Goal: Entertainment & Leisure: Consume media (video, audio)

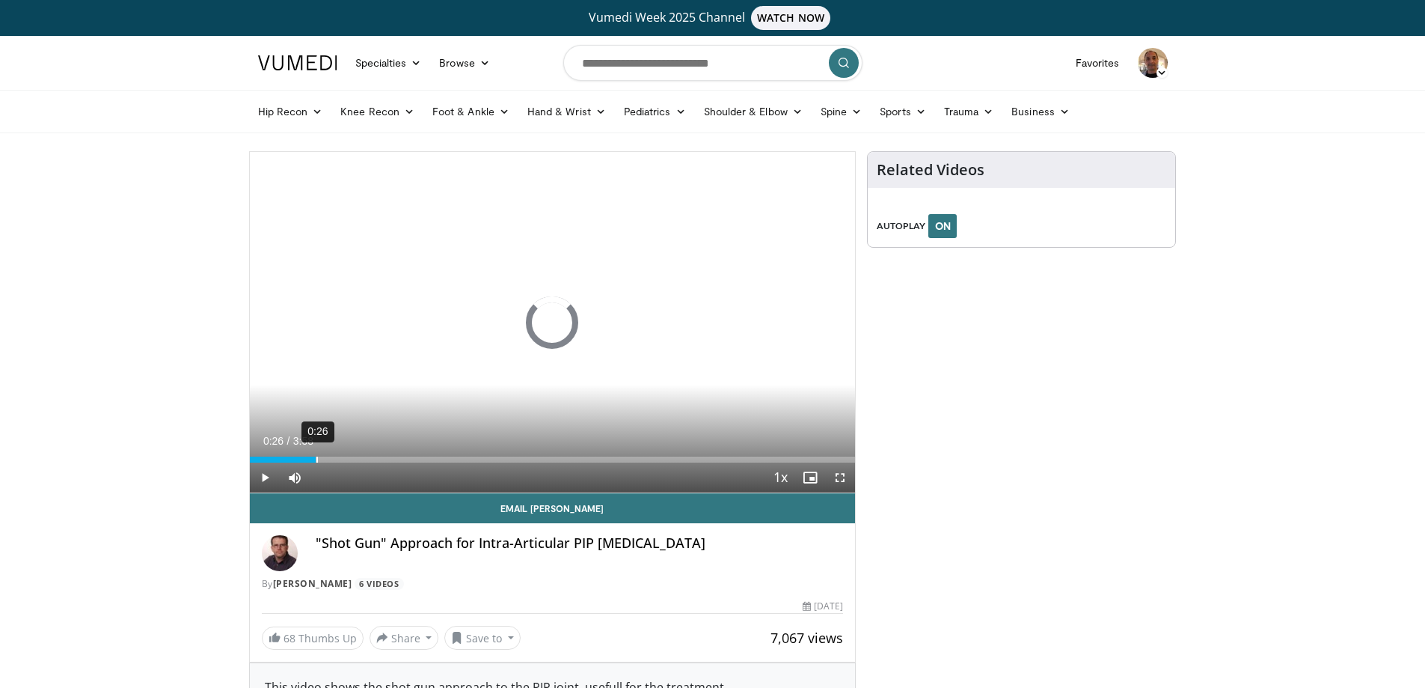
click at [316, 453] on div "Loaded : 0% 0:26 0:00" at bounding box center [553, 455] width 606 height 14
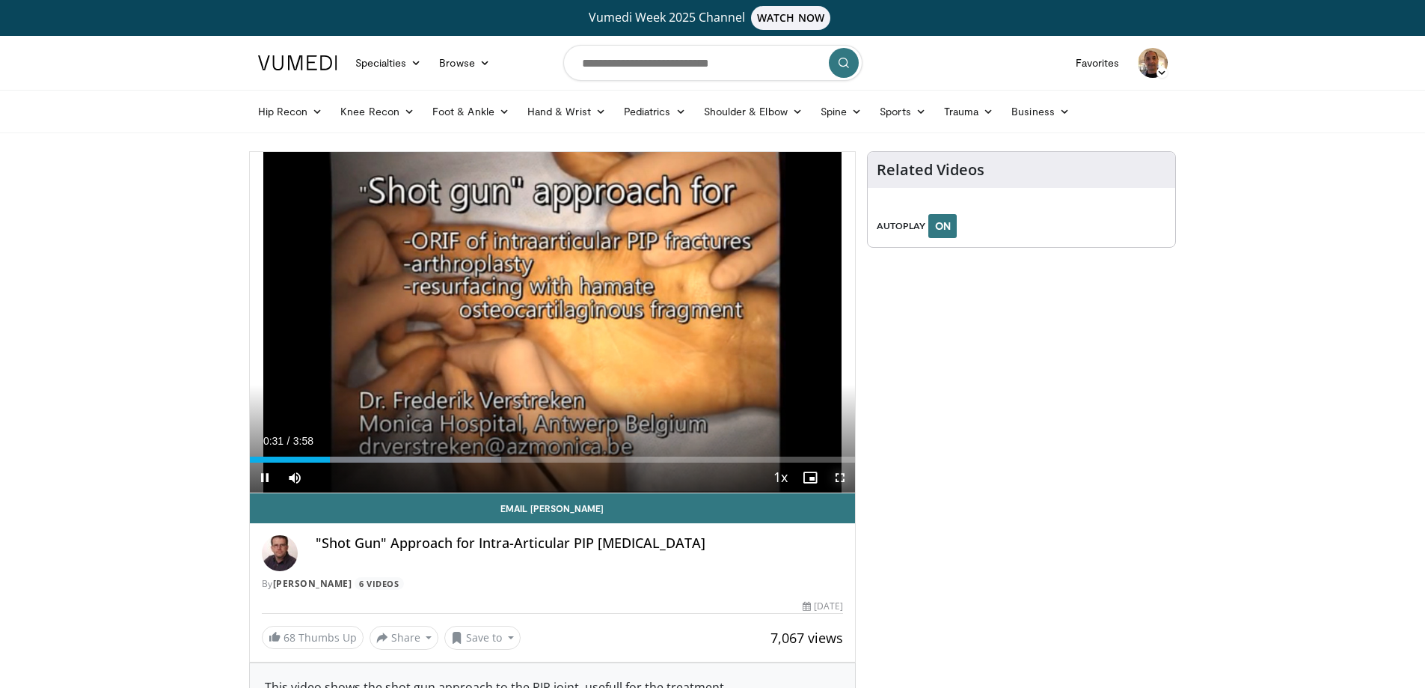
click at [830, 471] on span "Video Player" at bounding box center [840, 477] width 30 height 30
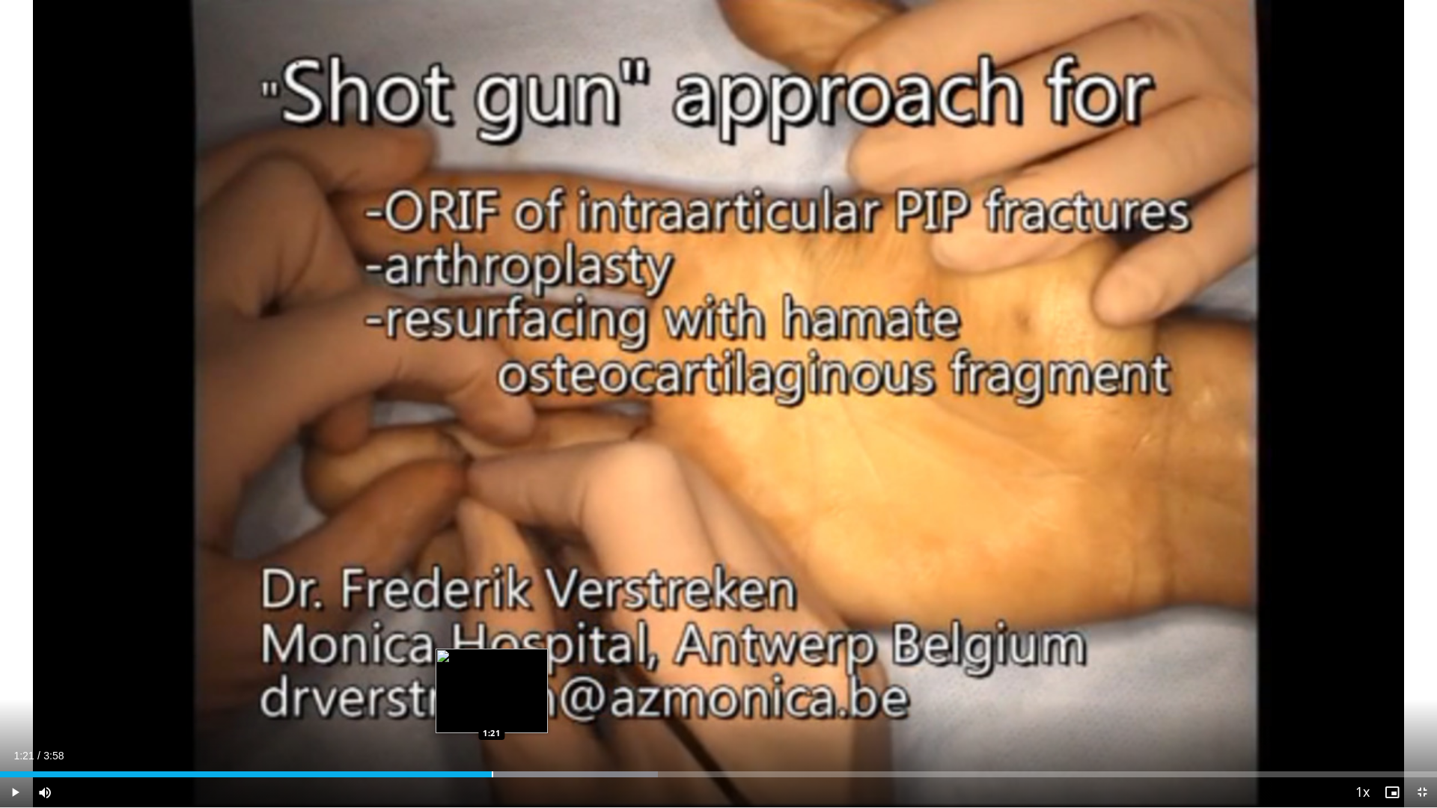
click at [492, 687] on div "Loaded : 45.76% 1:21 1:21" at bounding box center [718, 770] width 1437 height 14
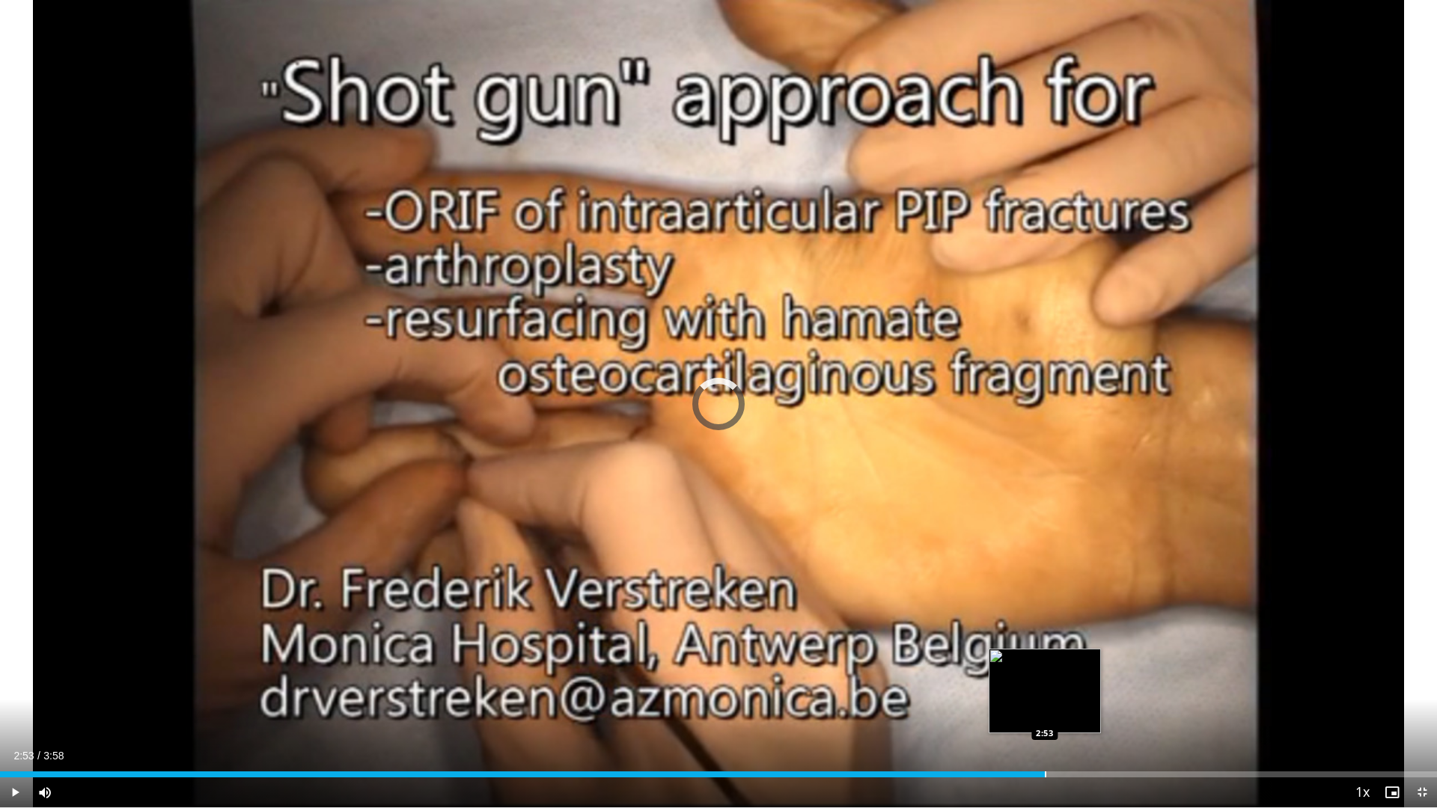
click at [1045, 687] on div "Progress Bar" at bounding box center [1045, 774] width 1 height 6
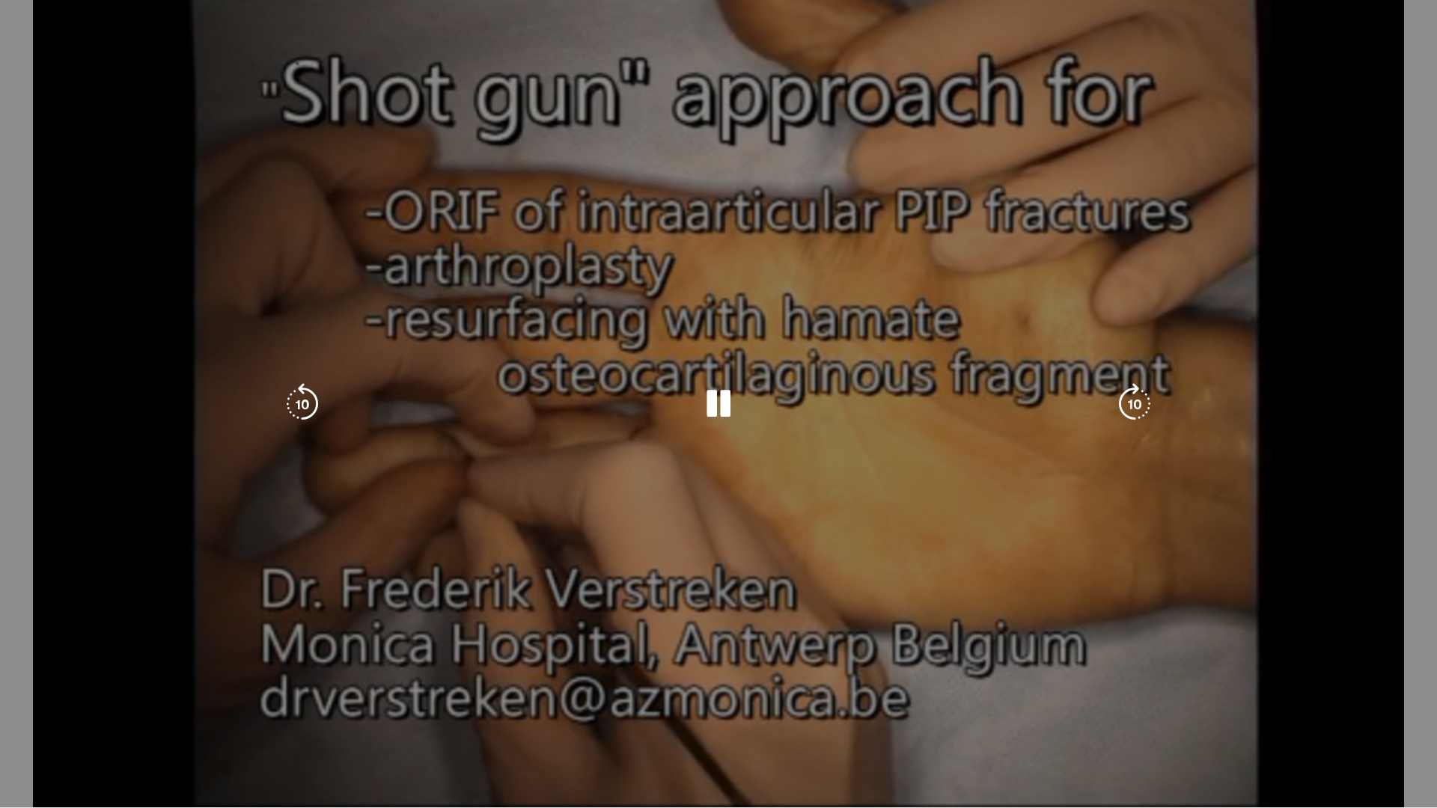
click at [1421, 687] on video-js "**********" at bounding box center [718, 404] width 1437 height 808
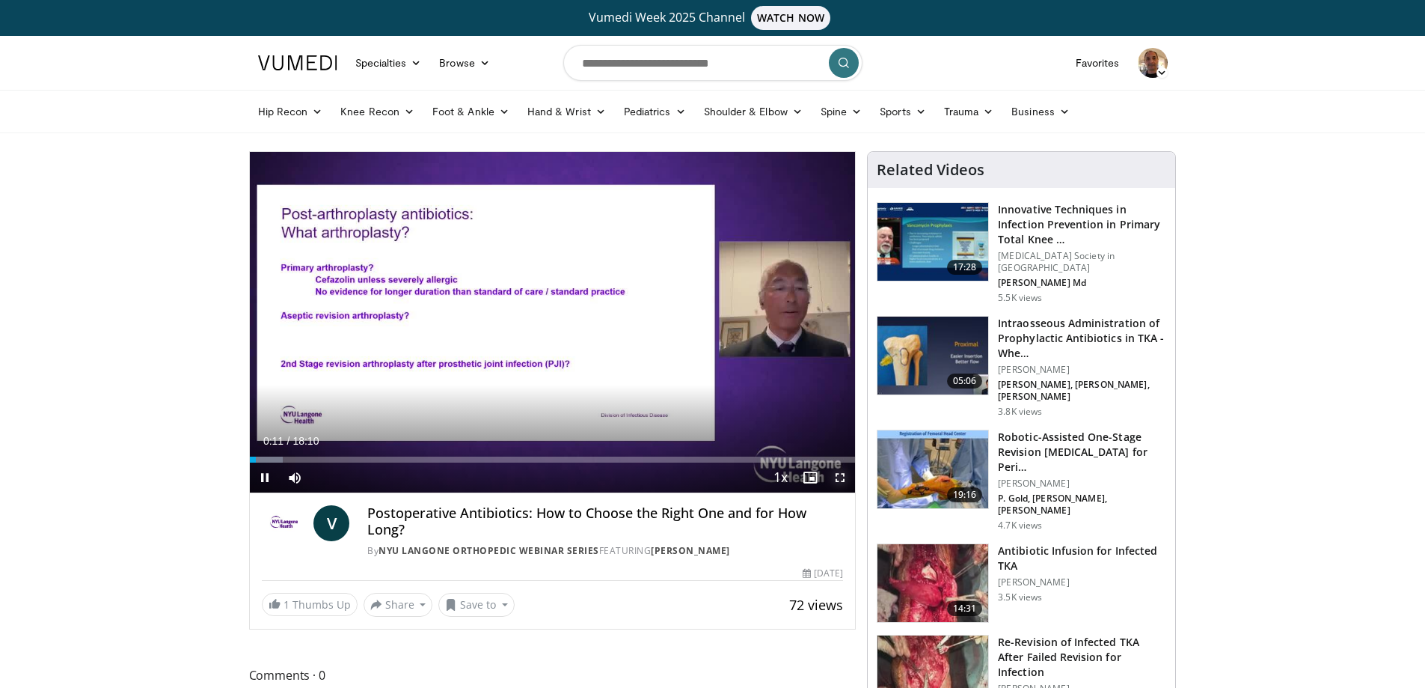
click at [837, 474] on span "Video Player" at bounding box center [840, 477] width 30 height 30
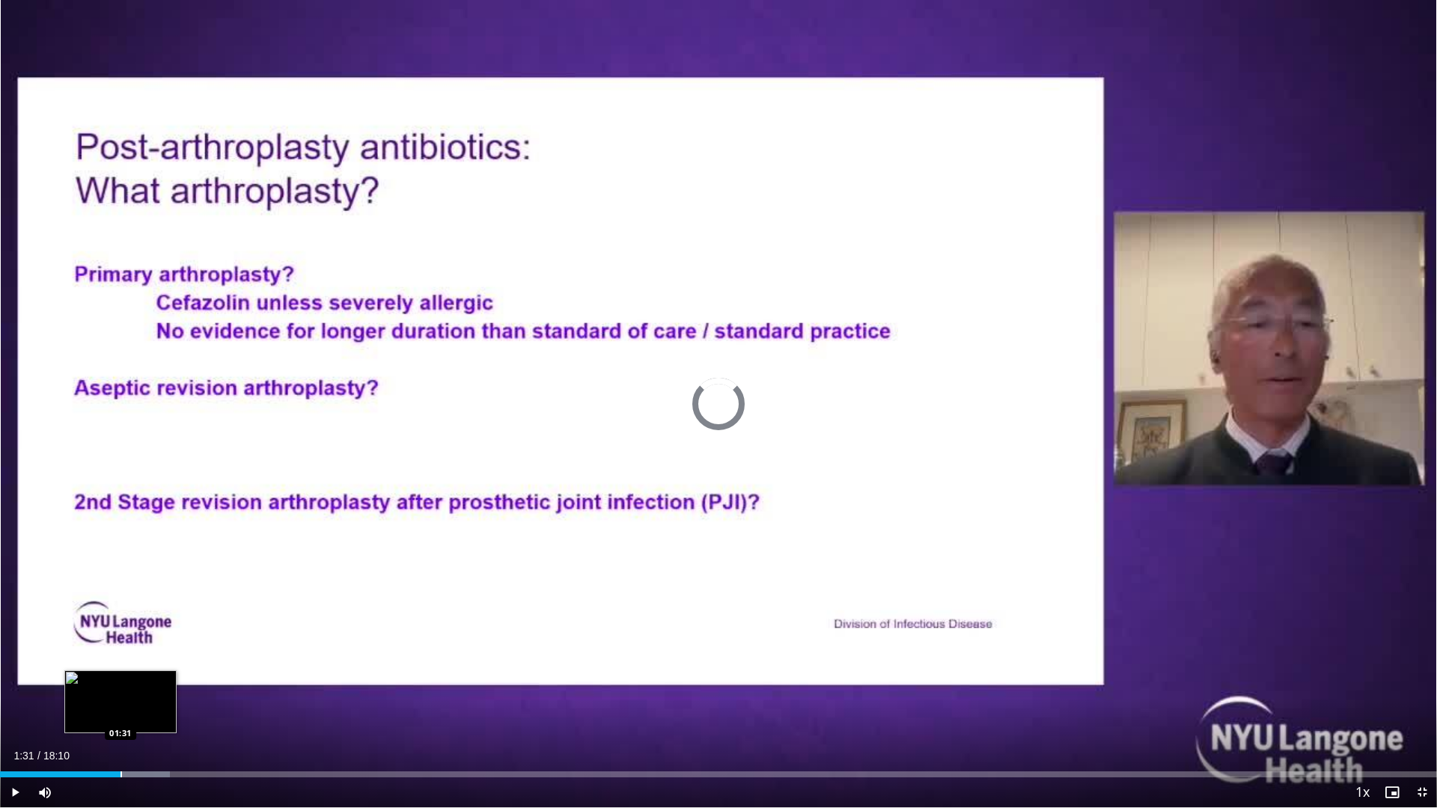
click at [120, 687] on div "Loaded : 11.82% 01:31 01:31" at bounding box center [718, 770] width 1437 height 14
click at [178, 687] on div "Loaded : 11.82% 01:32 02:13" at bounding box center [718, 770] width 1437 height 14
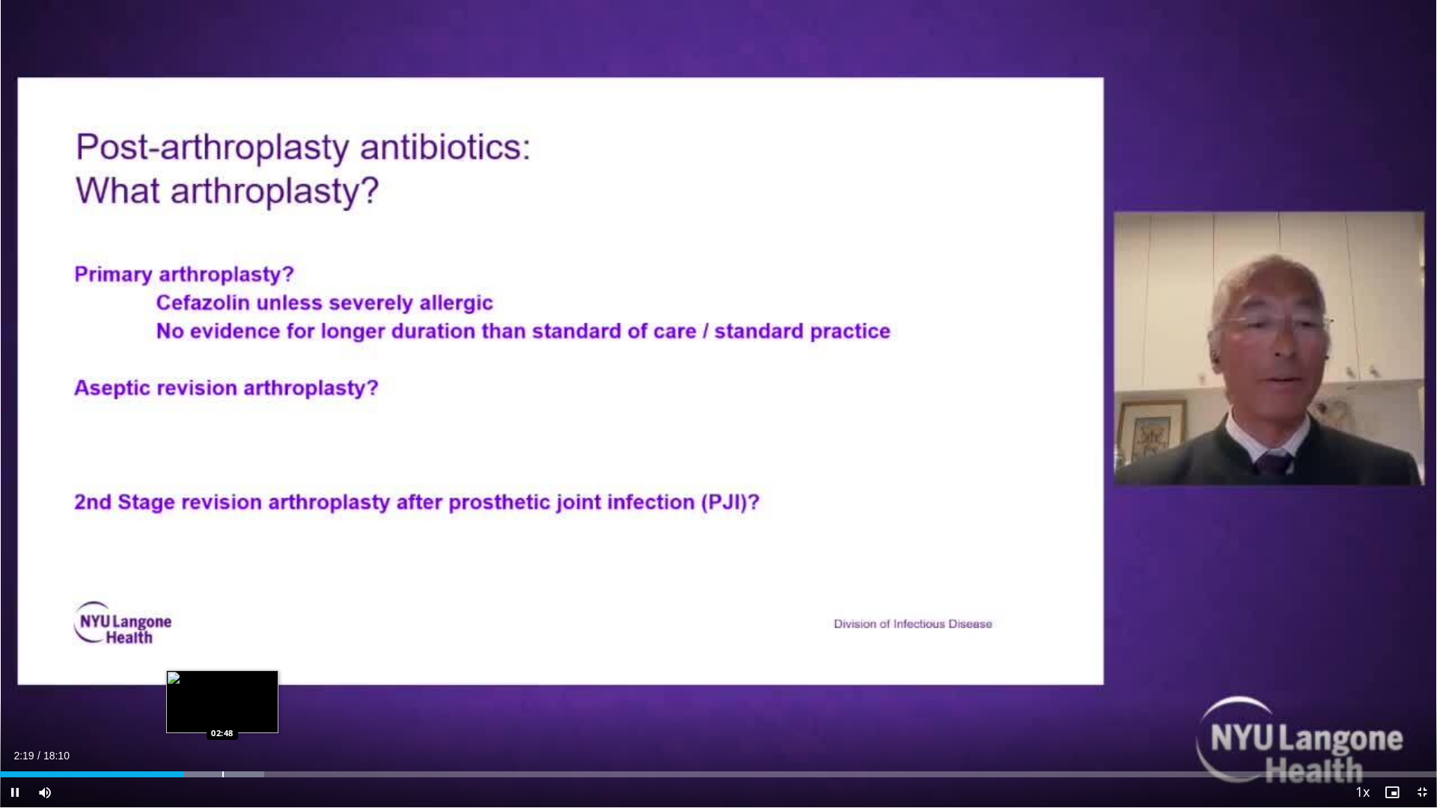
click at [222, 687] on div "Progress Bar" at bounding box center [222, 774] width 1 height 6
click at [257, 687] on div "Loaded : 21.12% 02:50 03:15" at bounding box center [718, 770] width 1437 height 14
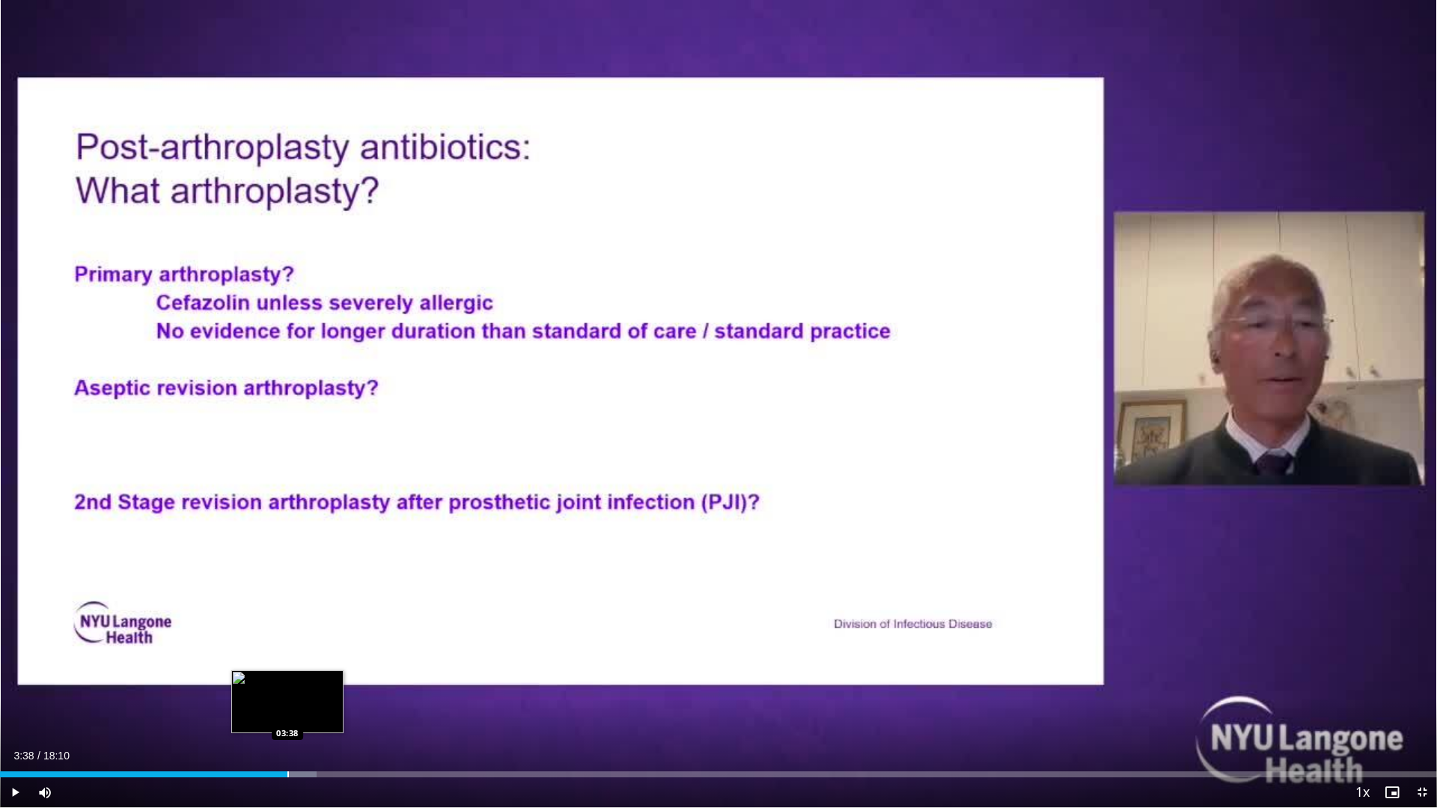
click at [288, 687] on div "Loaded : 22.04% 03:15 03:38" at bounding box center [718, 770] width 1437 height 14
click at [342, 687] on div "Progress Bar" at bounding box center [342, 774] width 1 height 6
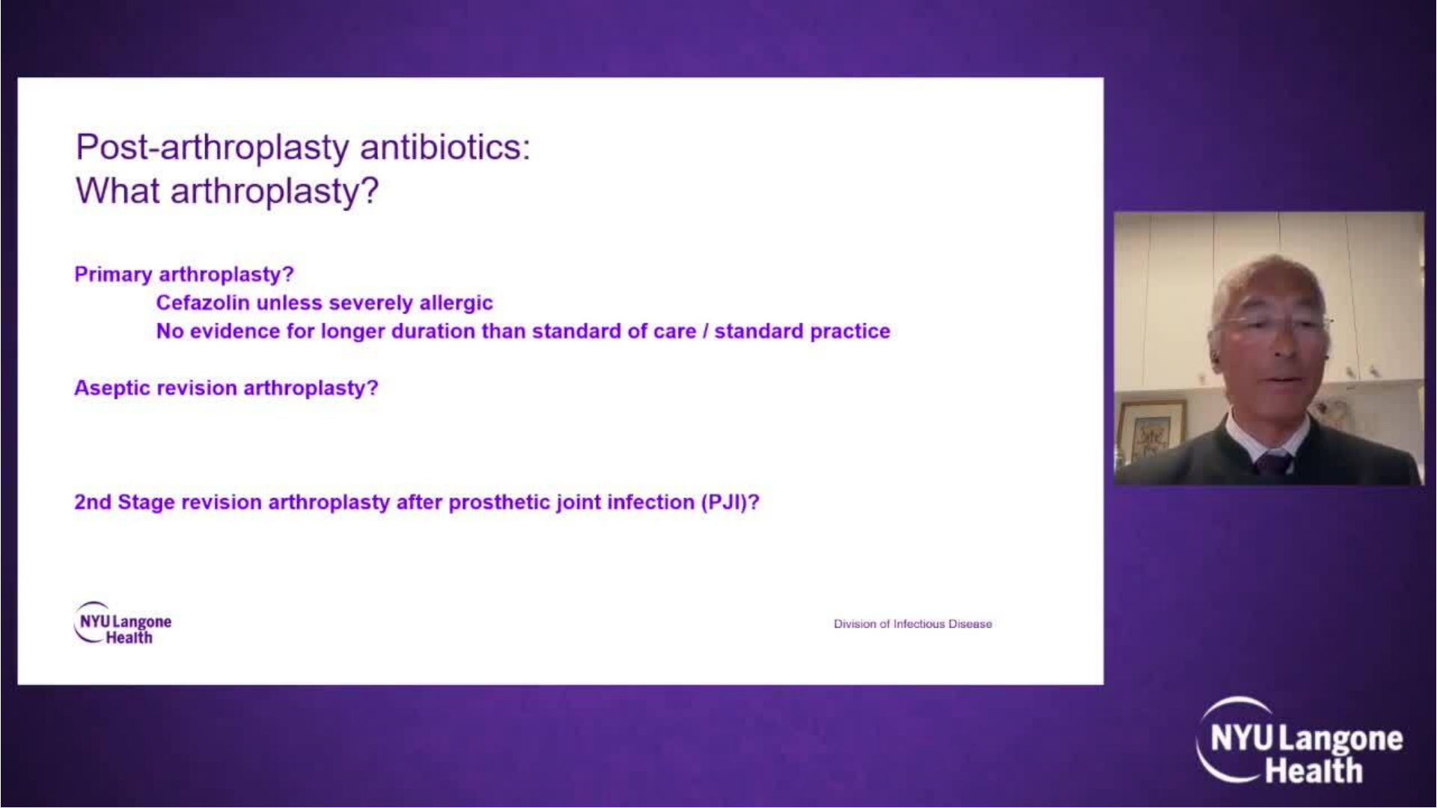
click at [379, 687] on div "10 seconds Tap to unmute" at bounding box center [718, 403] width 1437 height 807
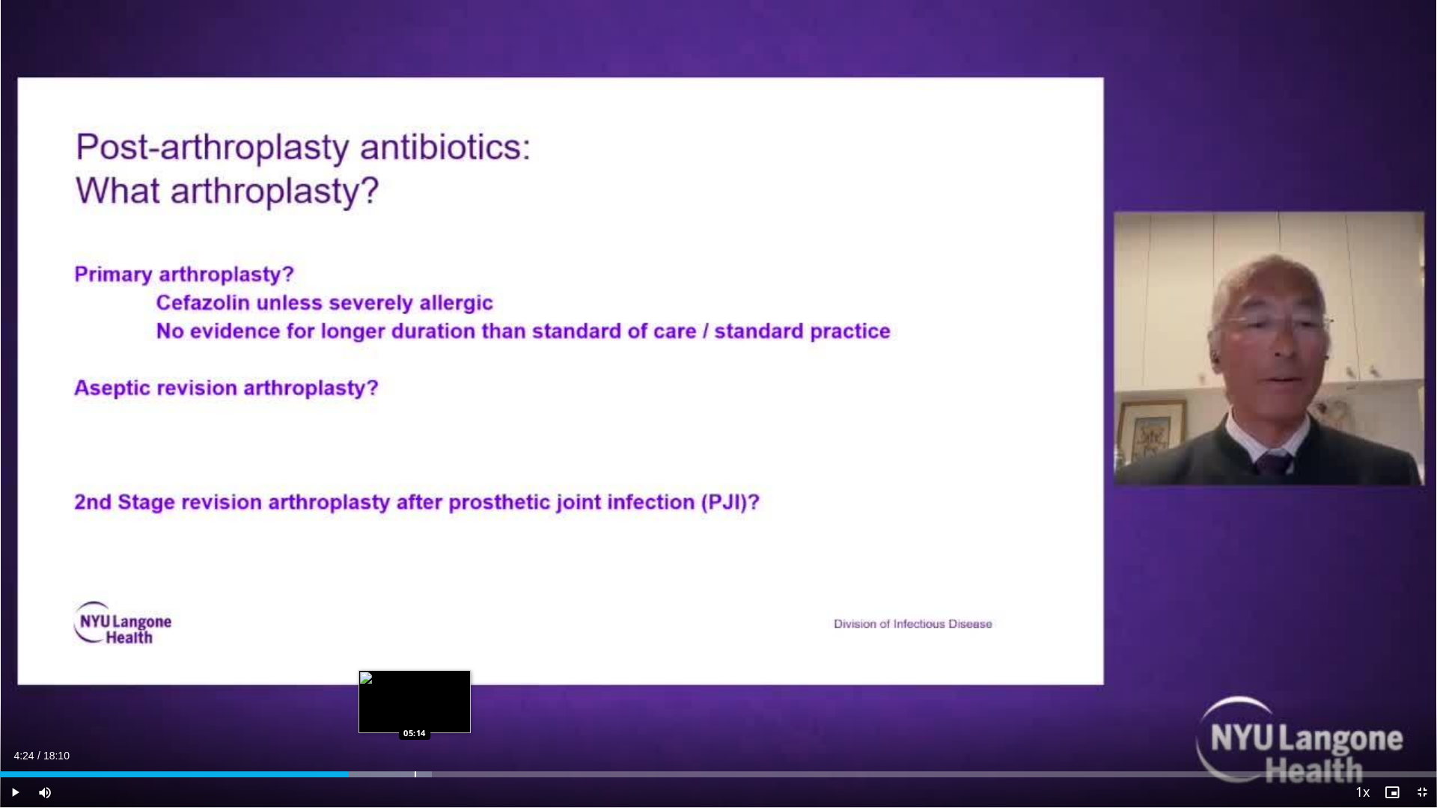
click at [415, 687] on div "Progress Bar" at bounding box center [415, 774] width 1 height 6
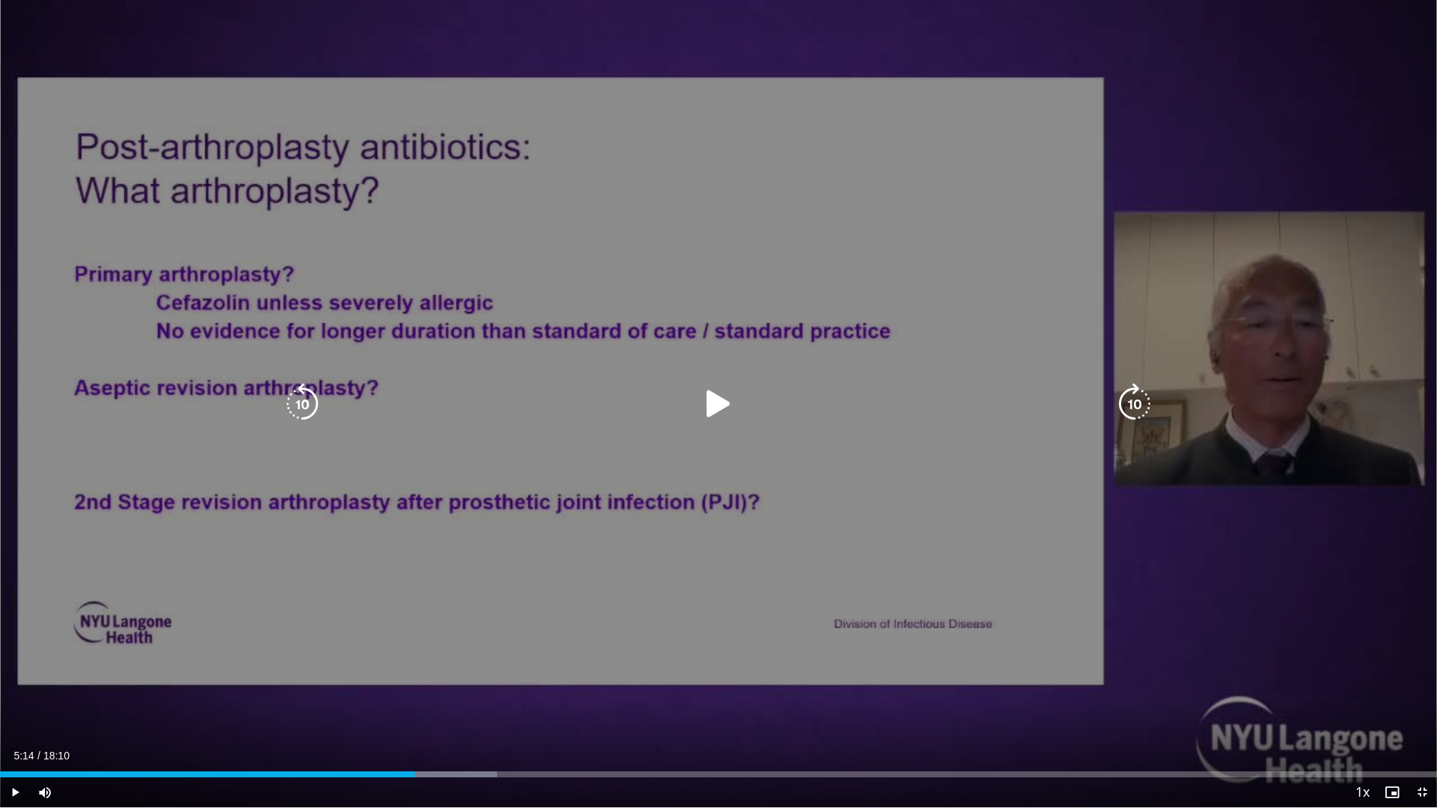
click at [709, 391] on icon "Video Player" at bounding box center [718, 404] width 42 height 42
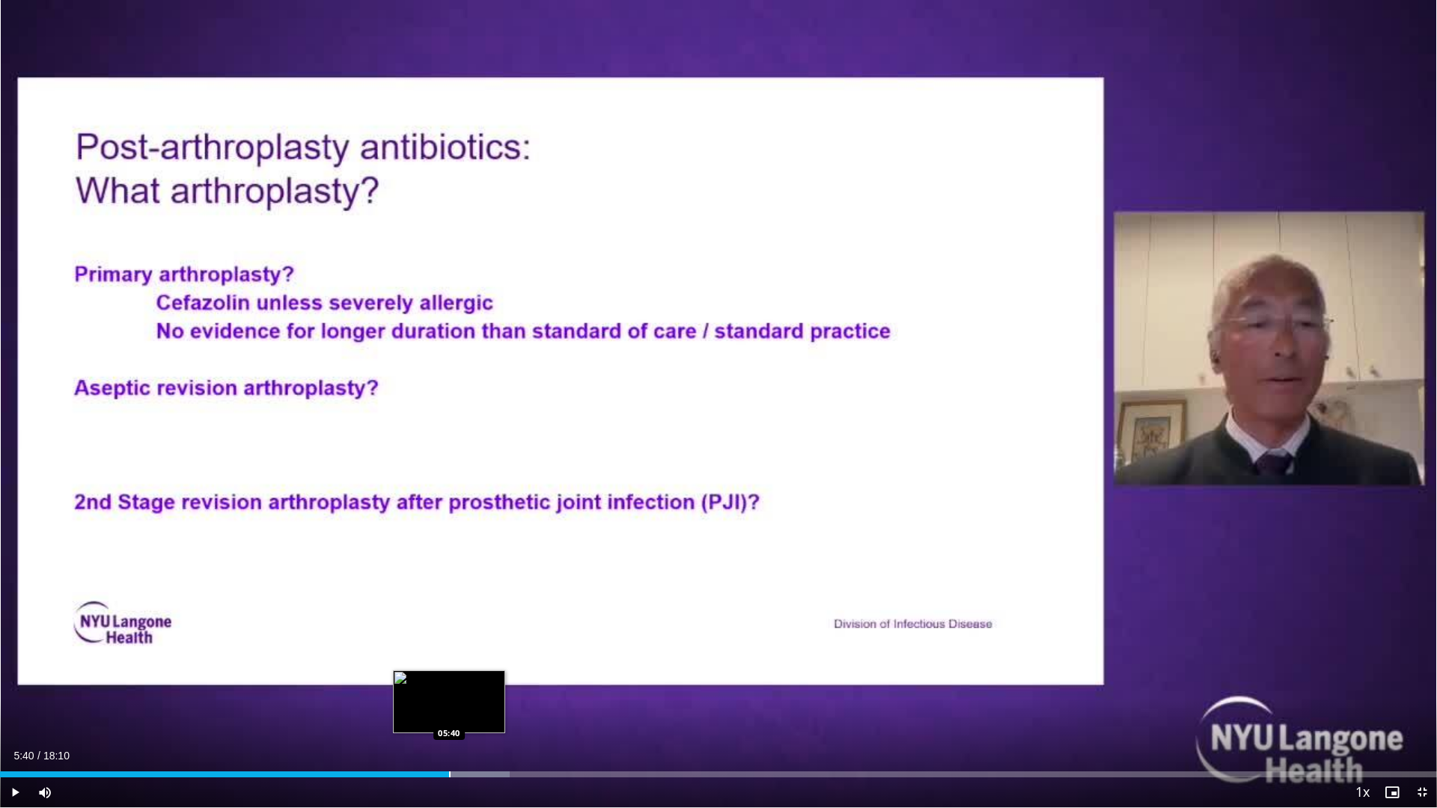
click at [449, 687] on div "Progress Bar" at bounding box center [449, 774] width 1 height 6
click at [462, 687] on div "Loaded : 37.31% 05:50 05:50" at bounding box center [718, 774] width 1437 height 6
click at [506, 687] on div "Progress Bar" at bounding box center [506, 774] width 1 height 6
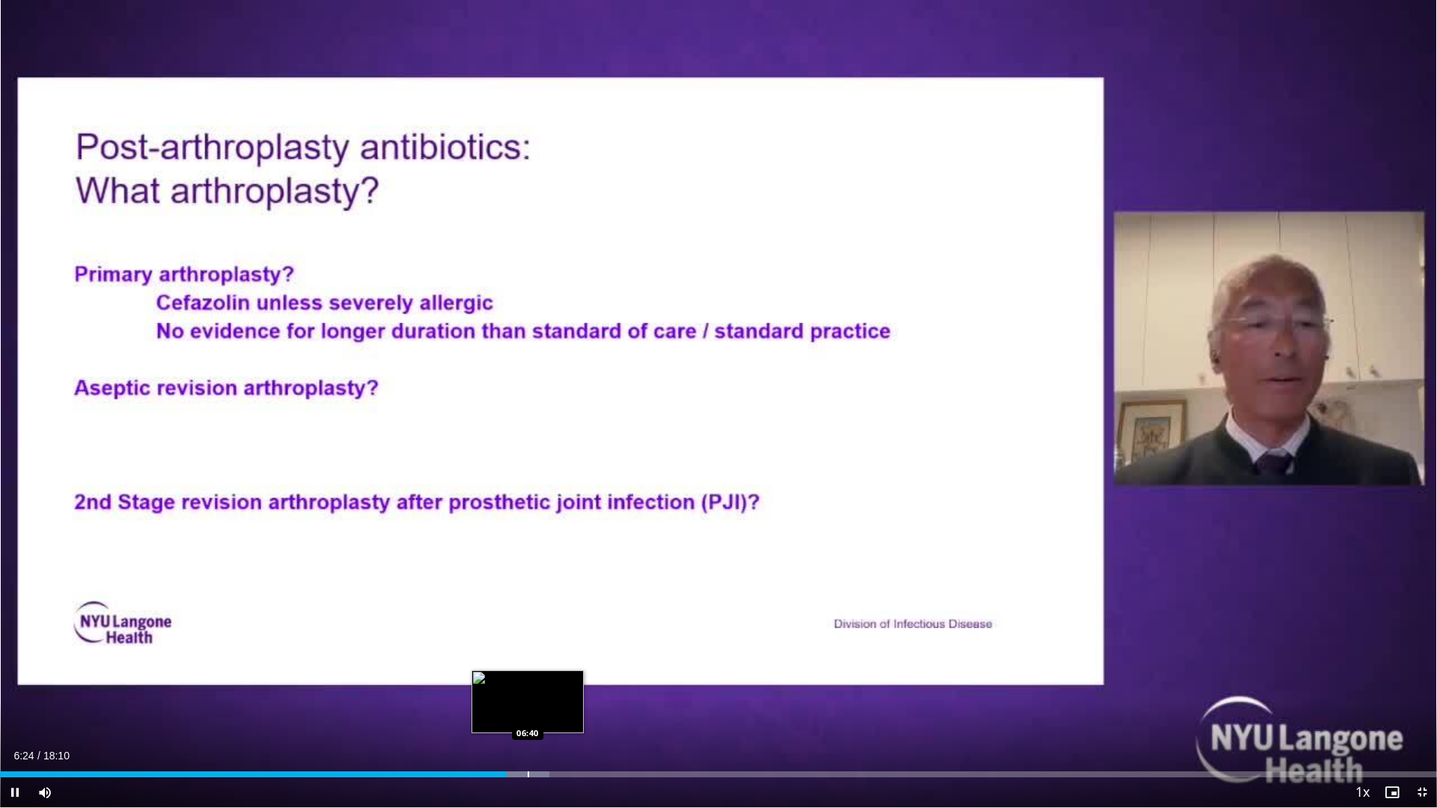
click at [528, 687] on div "Progress Bar" at bounding box center [527, 774] width 1 height 6
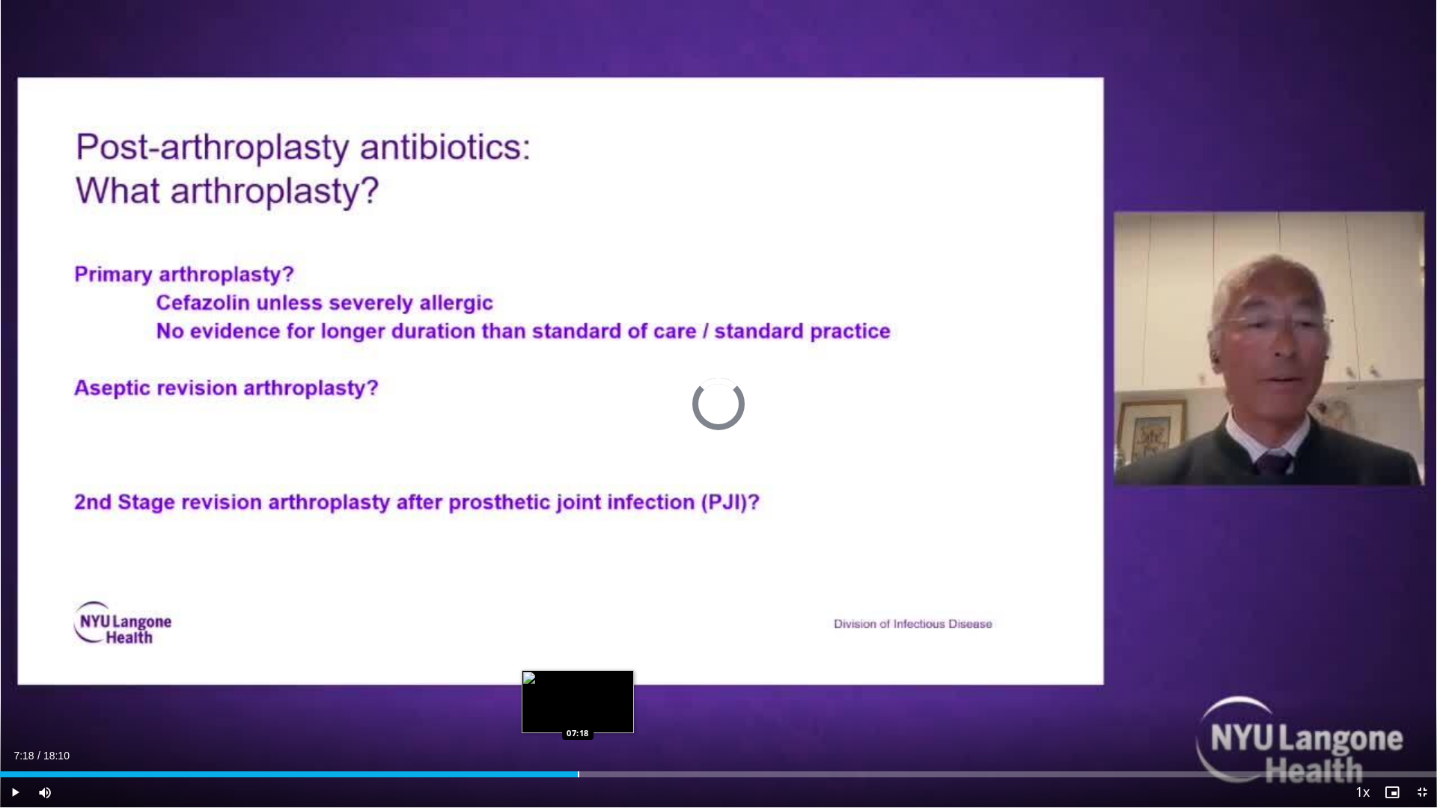
click at [578, 687] on div "Progress Bar" at bounding box center [578, 774] width 1 height 6
click at [616, 687] on div "Loaded : 46.41% 07:47 07:46" at bounding box center [718, 770] width 1437 height 14
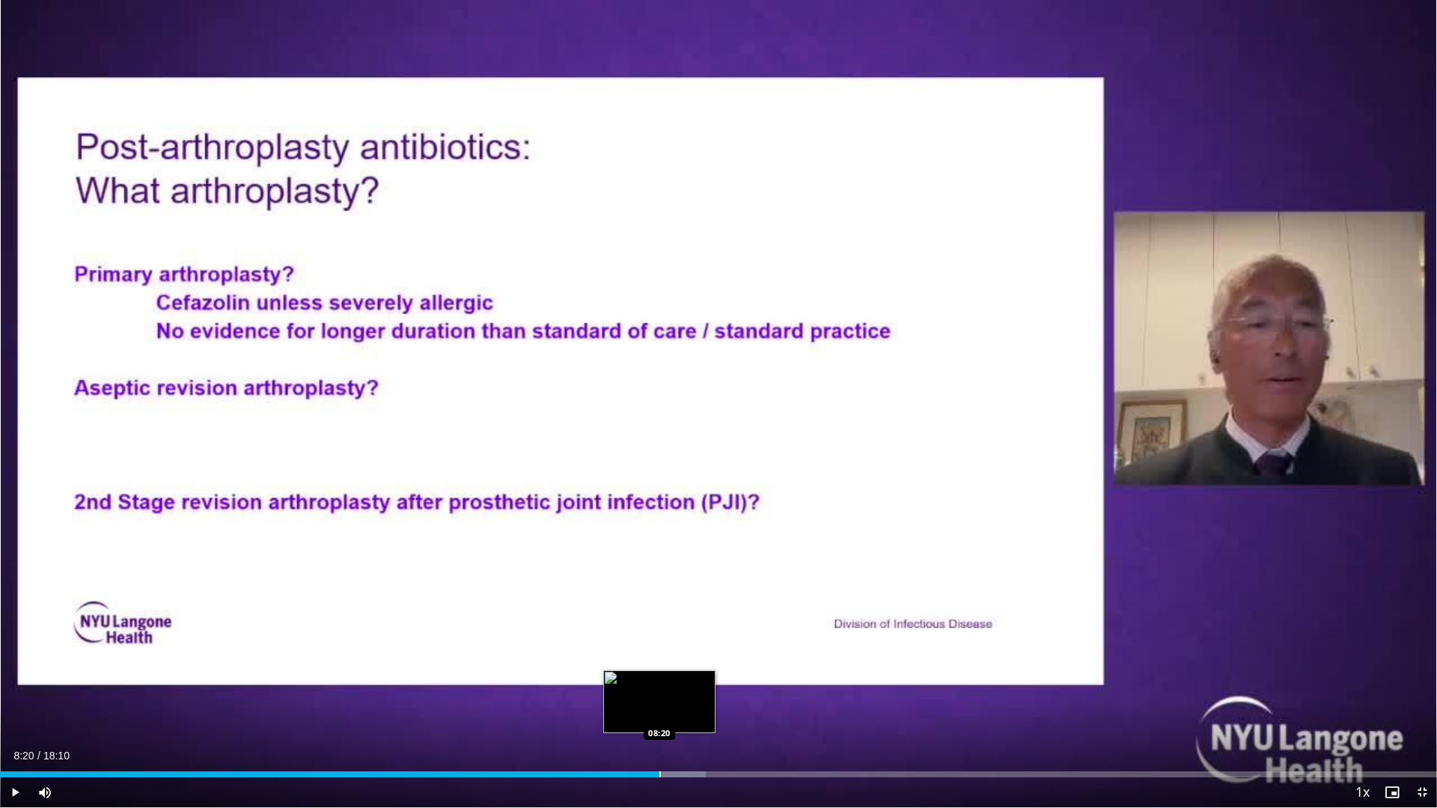
click at [659, 687] on div "Loaded : 49.14% 08:20 08:20" at bounding box center [718, 770] width 1437 height 14
click at [729, 687] on div "Loaded : 52.34% 08:27 09:14" at bounding box center [718, 774] width 1437 height 6
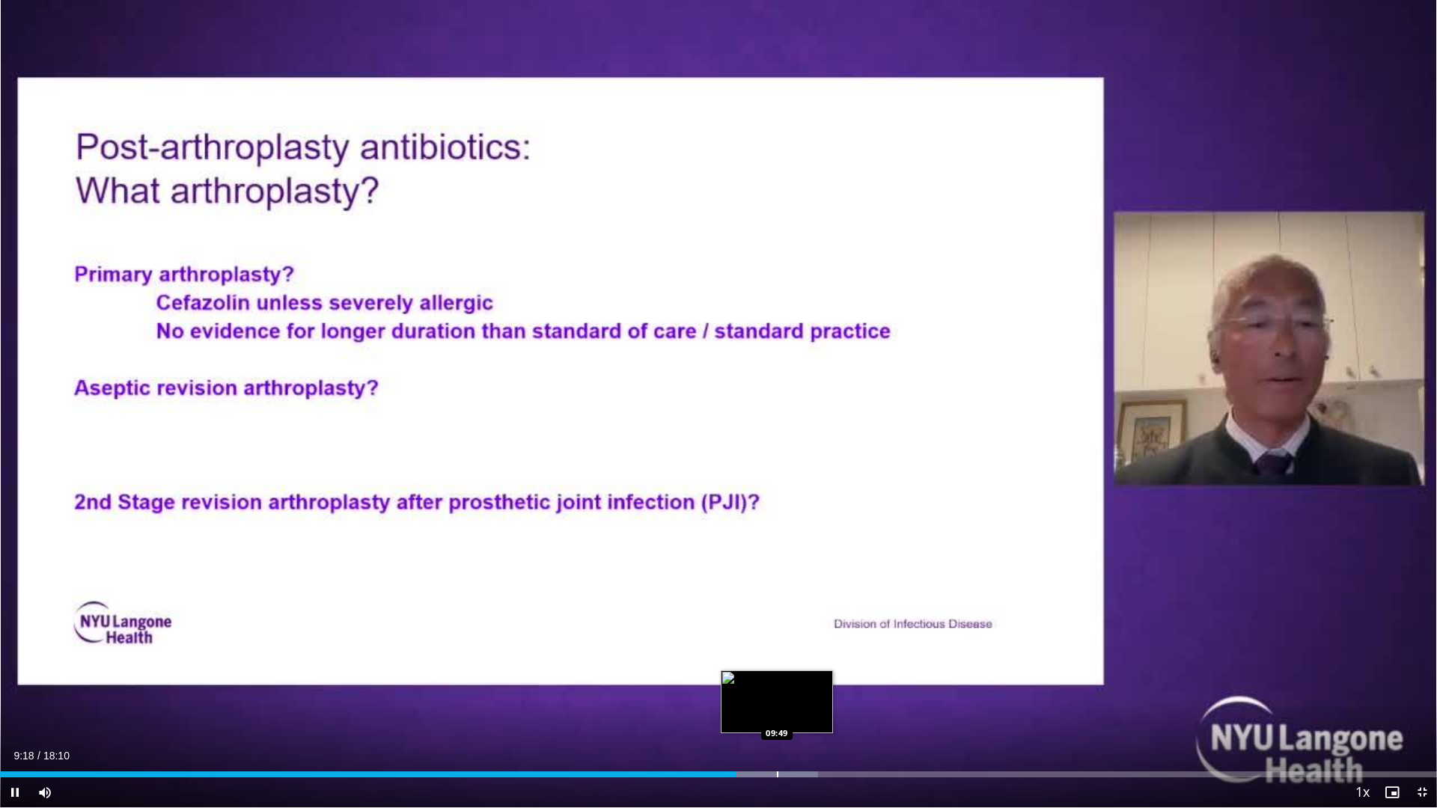
click at [777, 687] on div "Loaded : 56.94% 09:18 09:49" at bounding box center [718, 770] width 1437 height 14
click at [819, 687] on div "Progress Bar" at bounding box center [819, 774] width 1 height 6
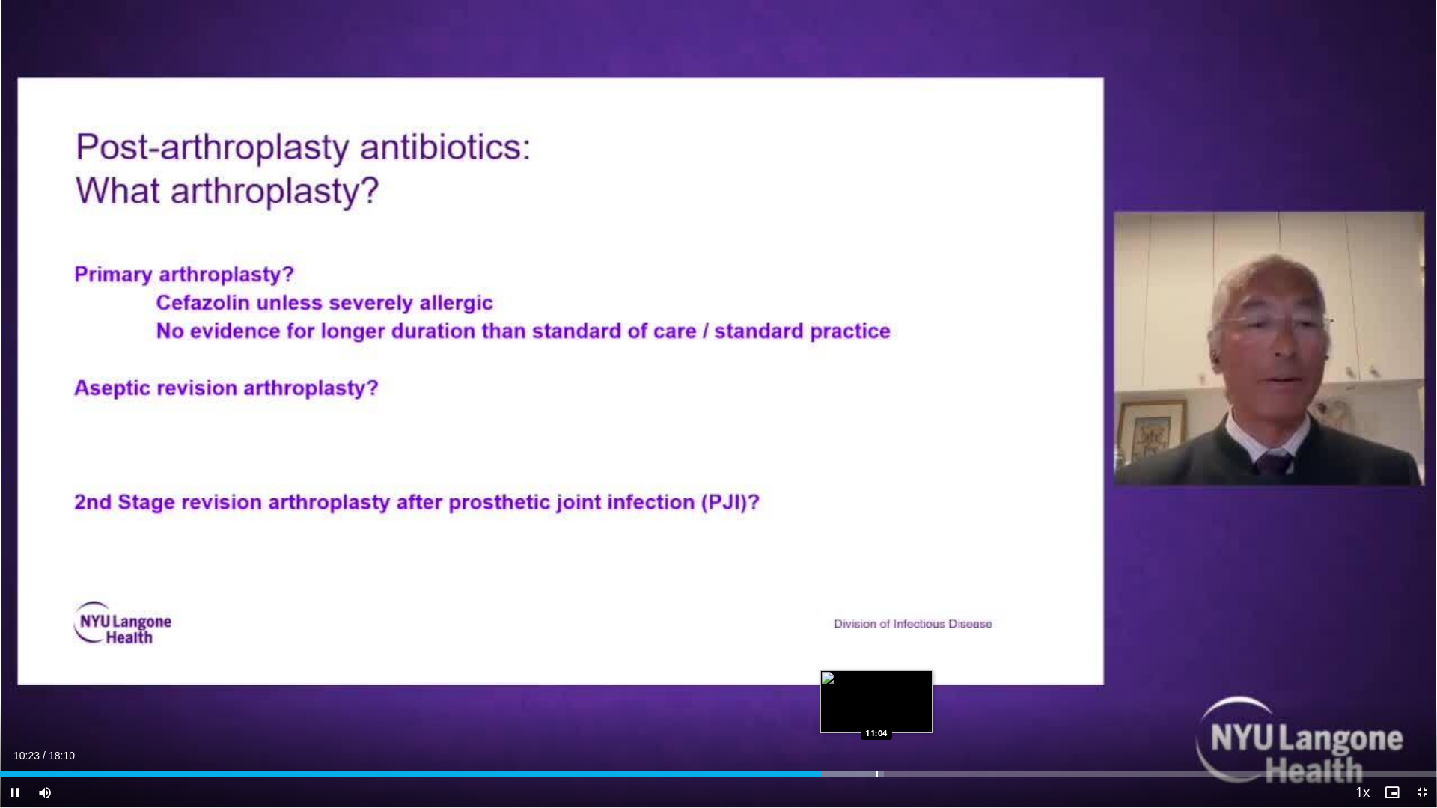
click at [875, 687] on div "Progress Bar" at bounding box center [833, 774] width 100 height 6
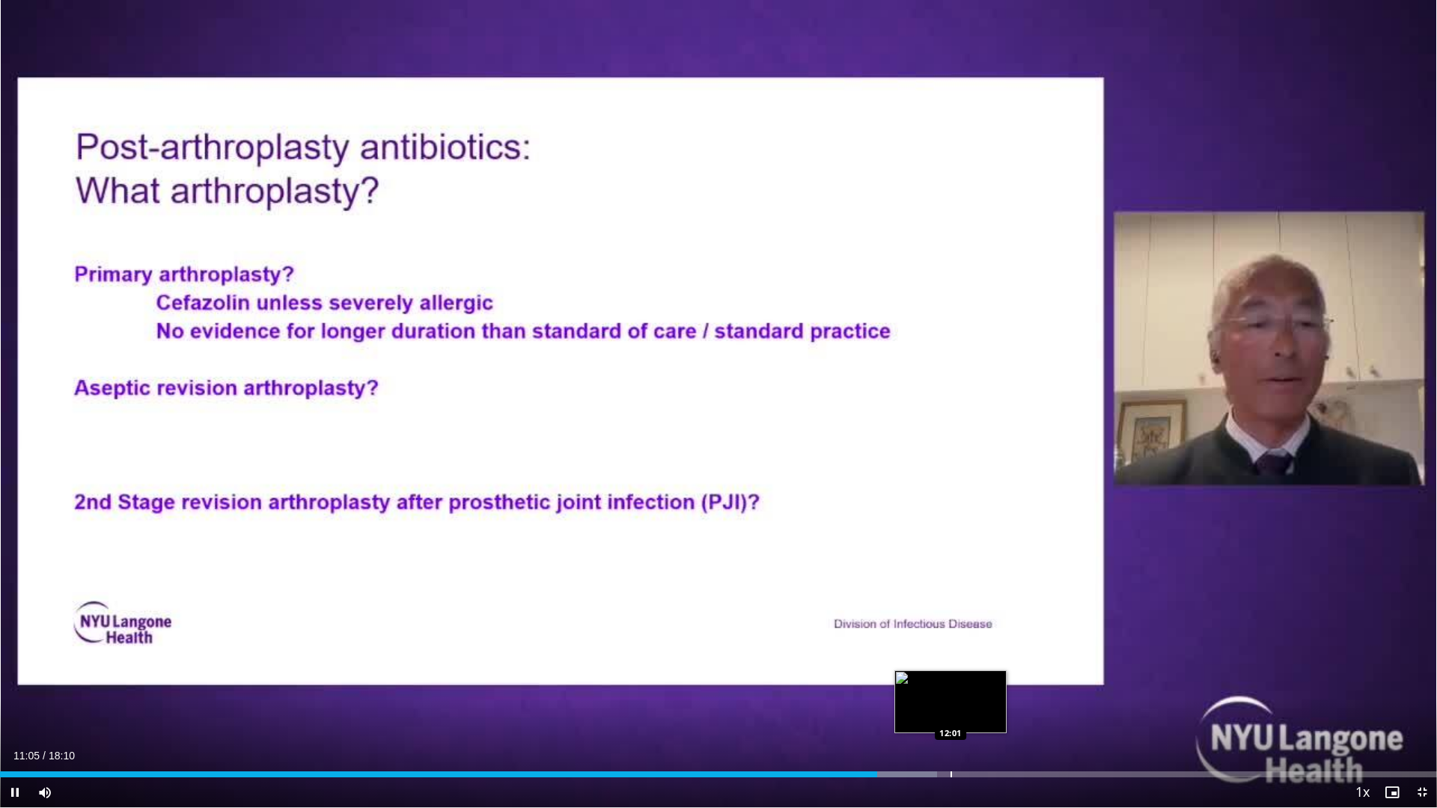
click at [950, 687] on div "Progress Bar" at bounding box center [950, 774] width 1 height 6
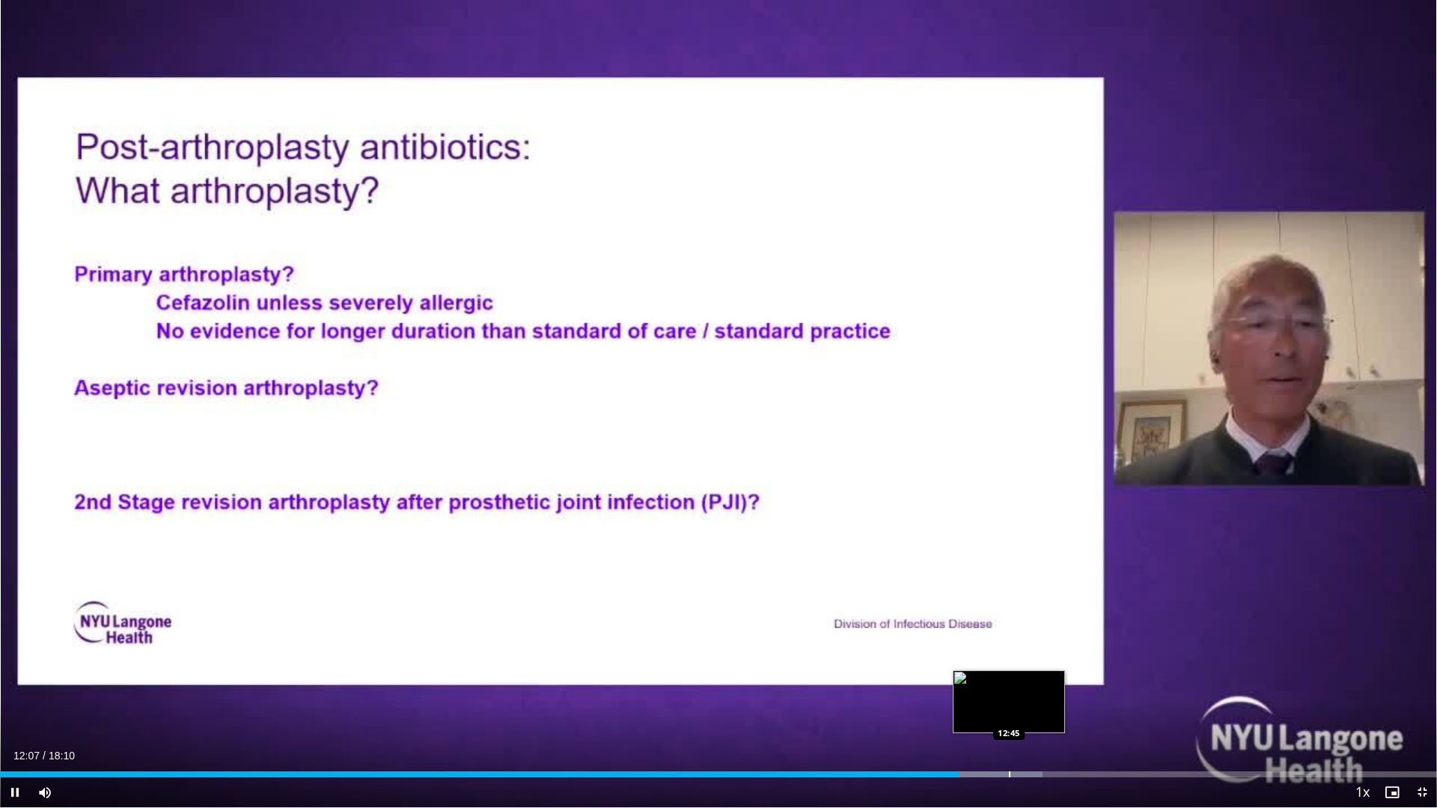
click at [1009, 687] on div "Progress Bar" at bounding box center [1009, 774] width 1 height 6
click at [1025, 687] on div "Progress Bar" at bounding box center [1025, 774] width 1 height 6
click at [1081, 687] on div "Current Time 12:58 / Duration 18:10 Pause Skip Backward Skip Forward Mute 0% Lo…" at bounding box center [718, 792] width 1437 height 30
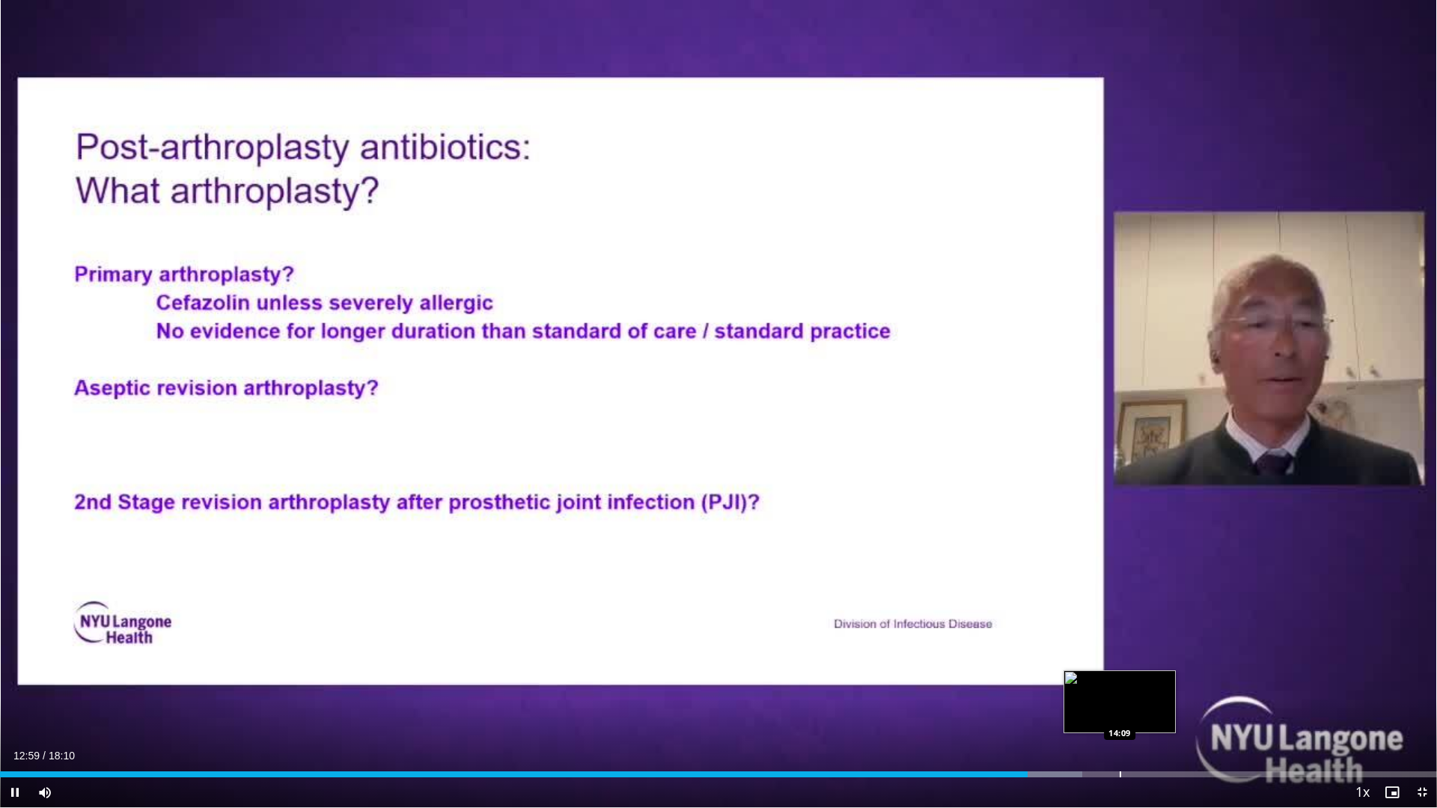
click at [1119, 687] on div "Progress Bar" at bounding box center [1119, 774] width 1 height 6
click at [1156, 687] on div "Loaded : 84.49% 14:37 14:38" at bounding box center [718, 774] width 1437 height 6
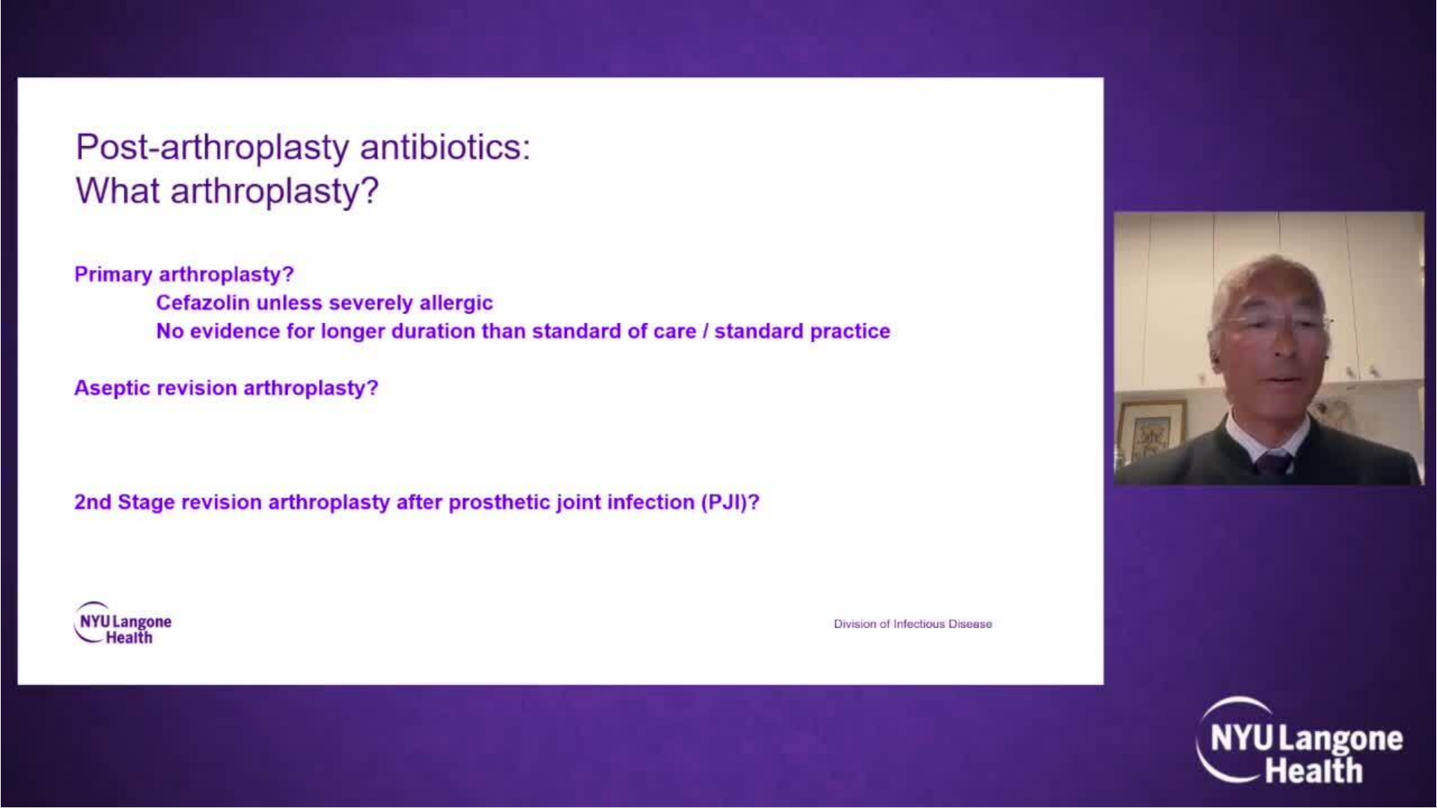
click at [1202, 687] on div "10 seconds Tap to unmute" at bounding box center [718, 403] width 1437 height 807
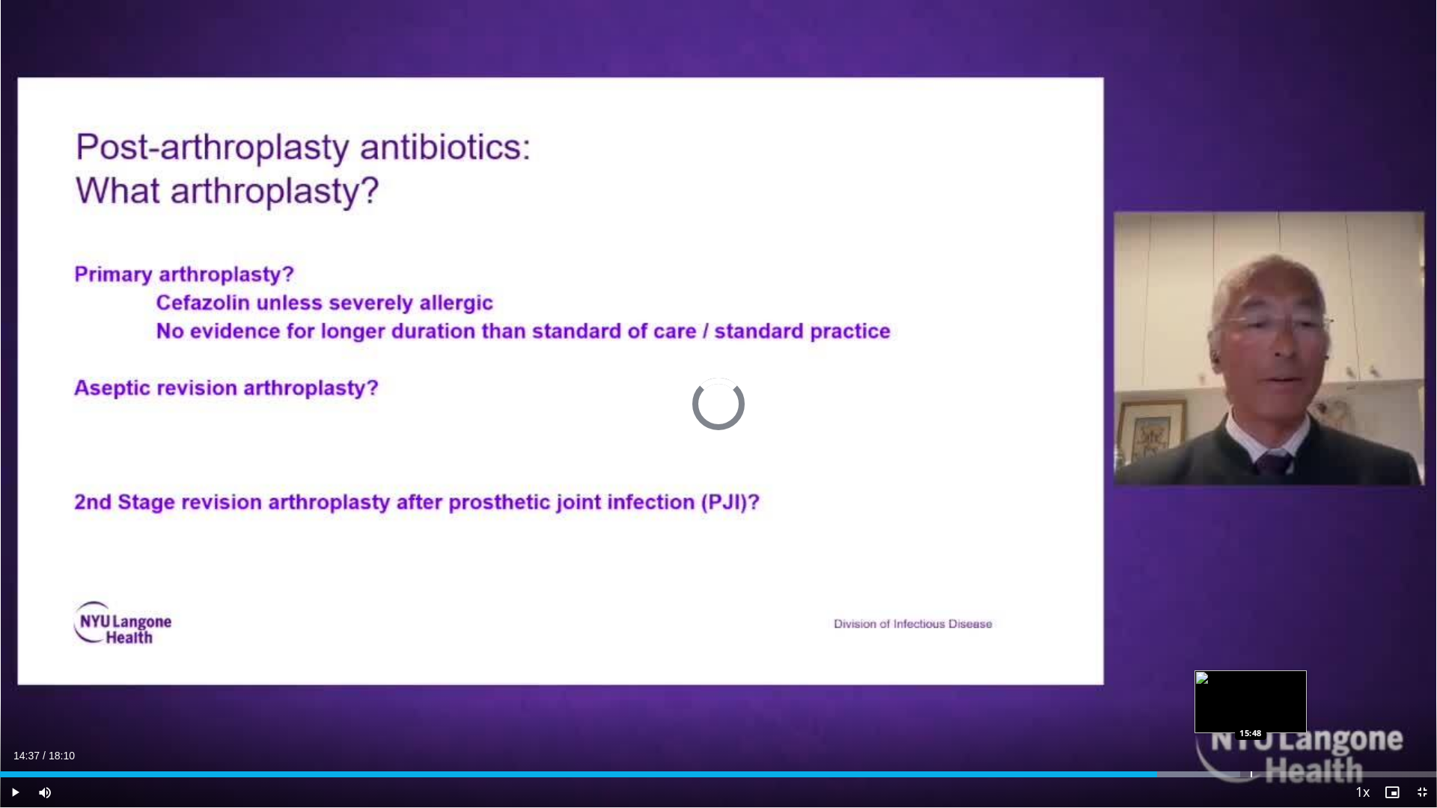
click at [1250, 687] on div "Progress Bar" at bounding box center [1250, 774] width 1 height 6
click at [1422, 687] on span "Video Player" at bounding box center [1422, 792] width 30 height 30
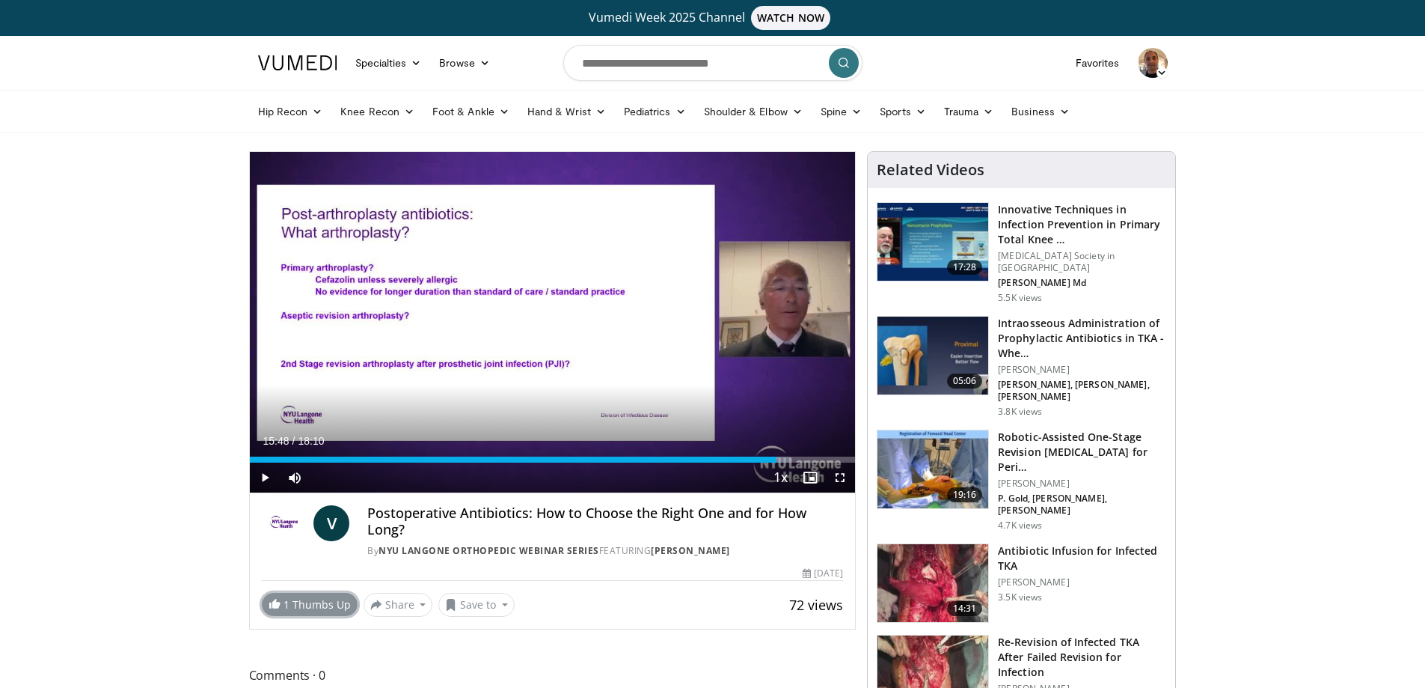
click at [311, 604] on link "1 Thumbs Up" at bounding box center [310, 604] width 96 height 23
click at [477, 605] on button "Save to" at bounding box center [476, 605] width 76 height 24
click at [487, 572] on em "New Playlist" at bounding box center [488, 573] width 62 height 16
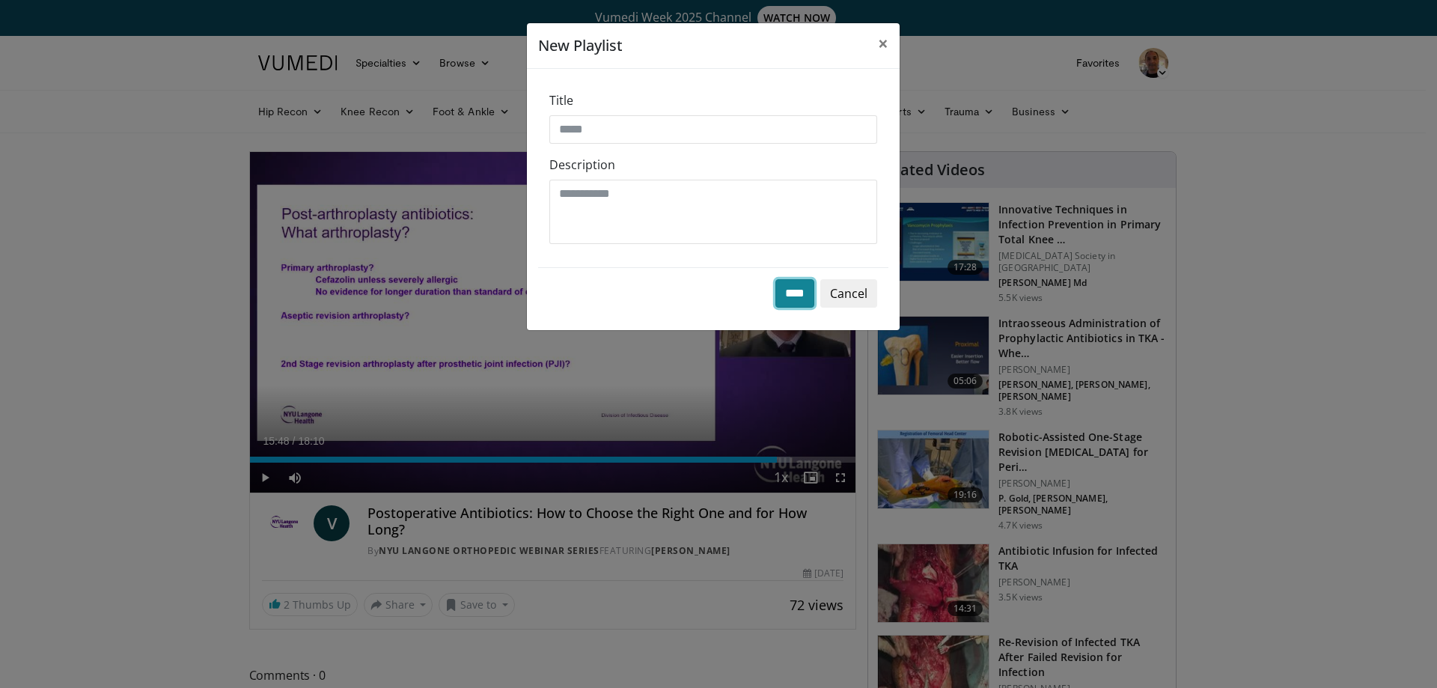
click at [791, 293] on input "****" at bounding box center [794, 293] width 39 height 28
type input "*******"
click at [792, 299] on input "****" at bounding box center [794, 293] width 39 height 28
click at [880, 31] on span "×" at bounding box center [883, 43] width 10 height 25
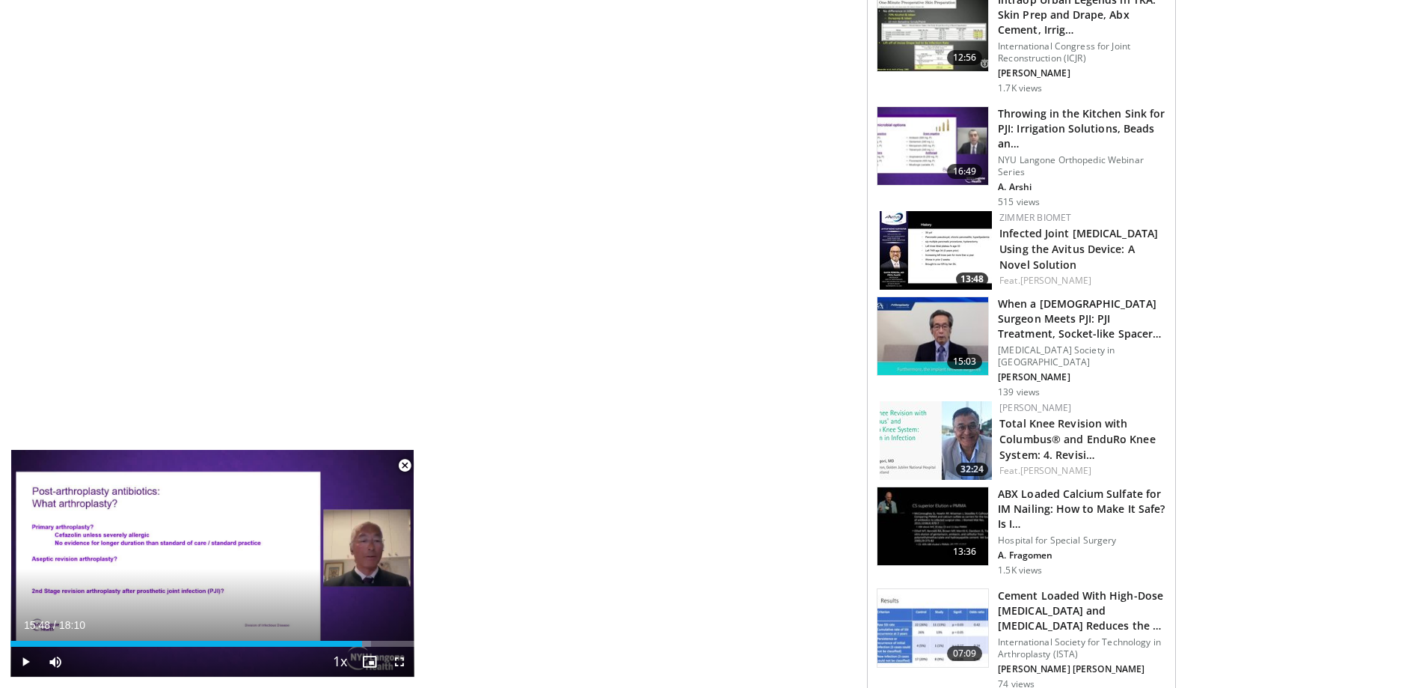
scroll to position [973, 0]
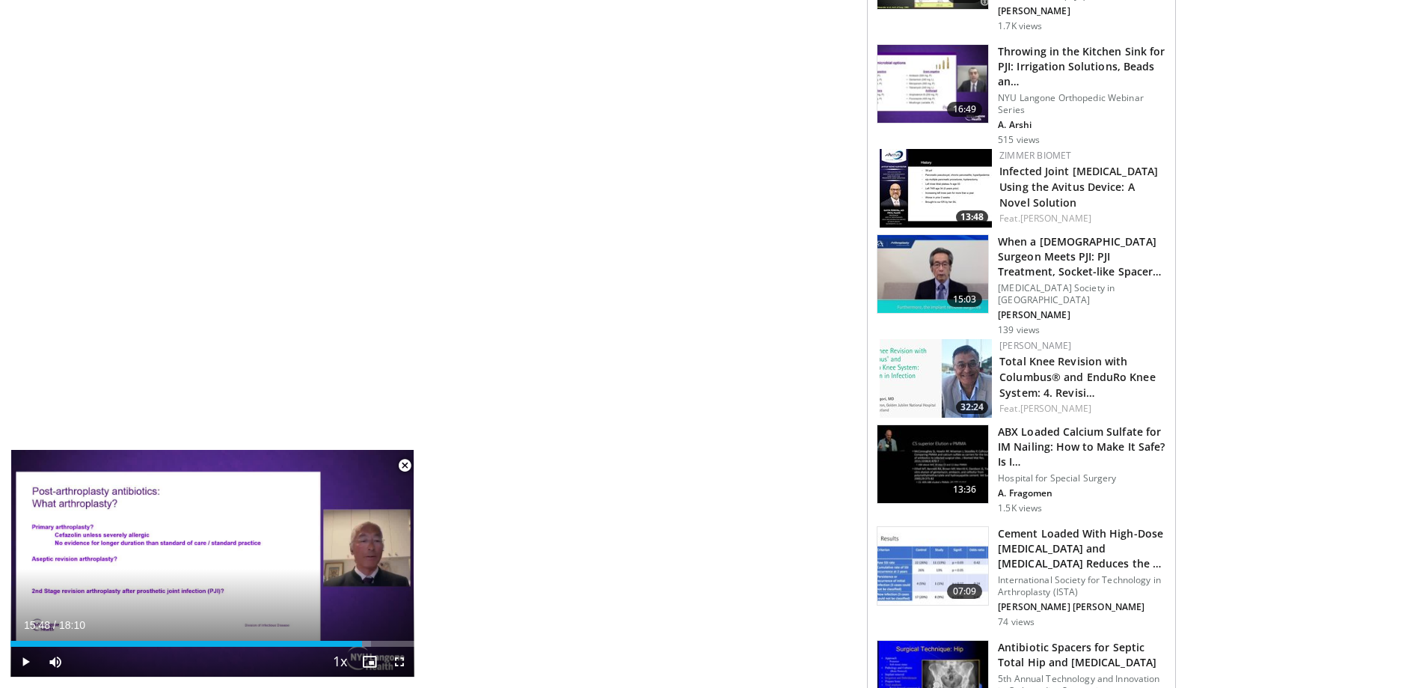
click at [967, 235] on img at bounding box center [933, 274] width 111 height 78
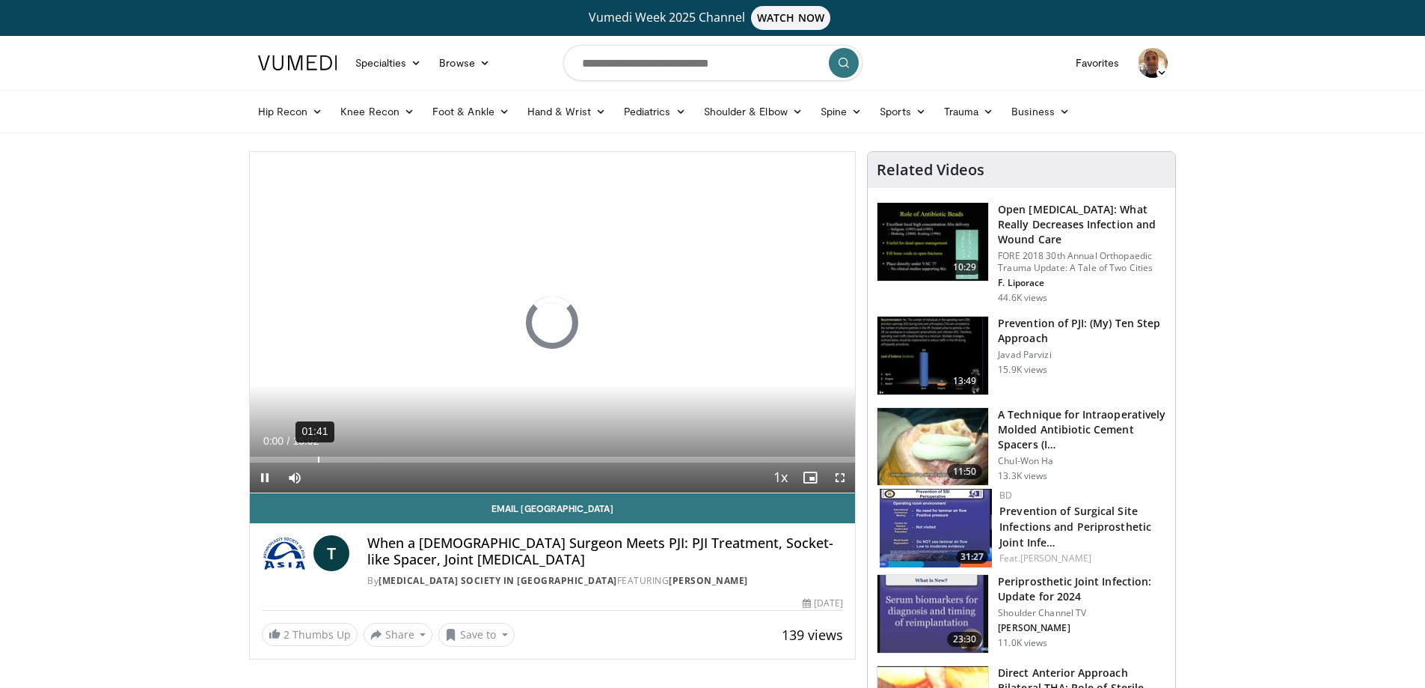
click at [318, 460] on div "01:41" at bounding box center [318, 459] width 1 height 6
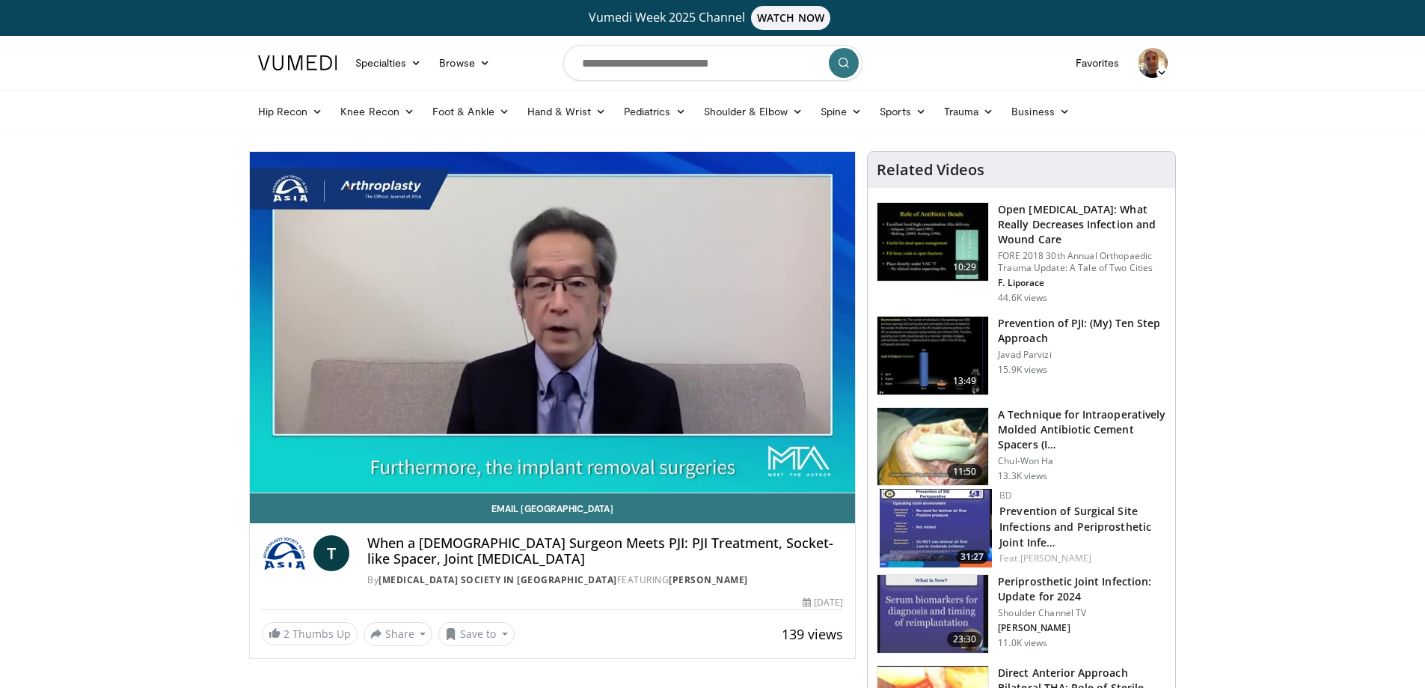
click at [441, 455] on div "10 seconds Tap to unmute" at bounding box center [553, 322] width 606 height 340
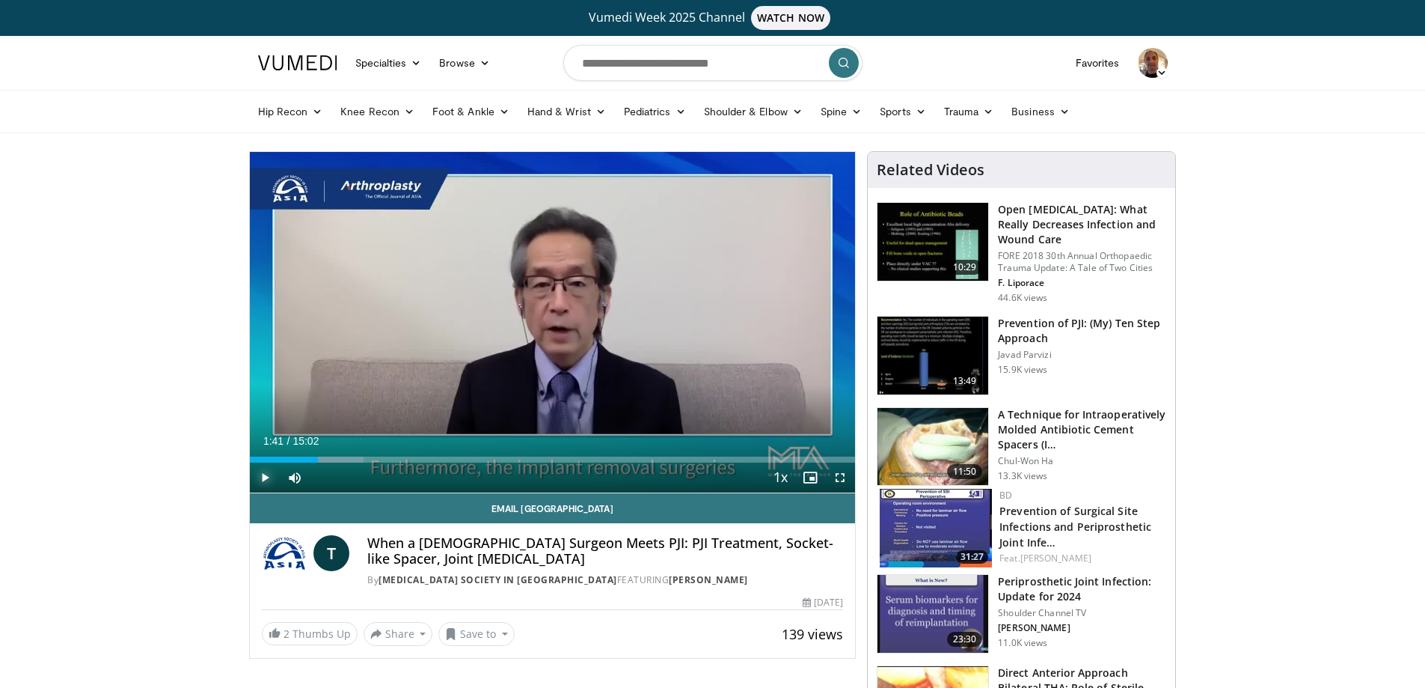
click at [270, 471] on span "Video Player" at bounding box center [265, 477] width 30 height 30
click at [542, 456] on div "Progress Bar" at bounding box center [541, 459] width 1 height 6
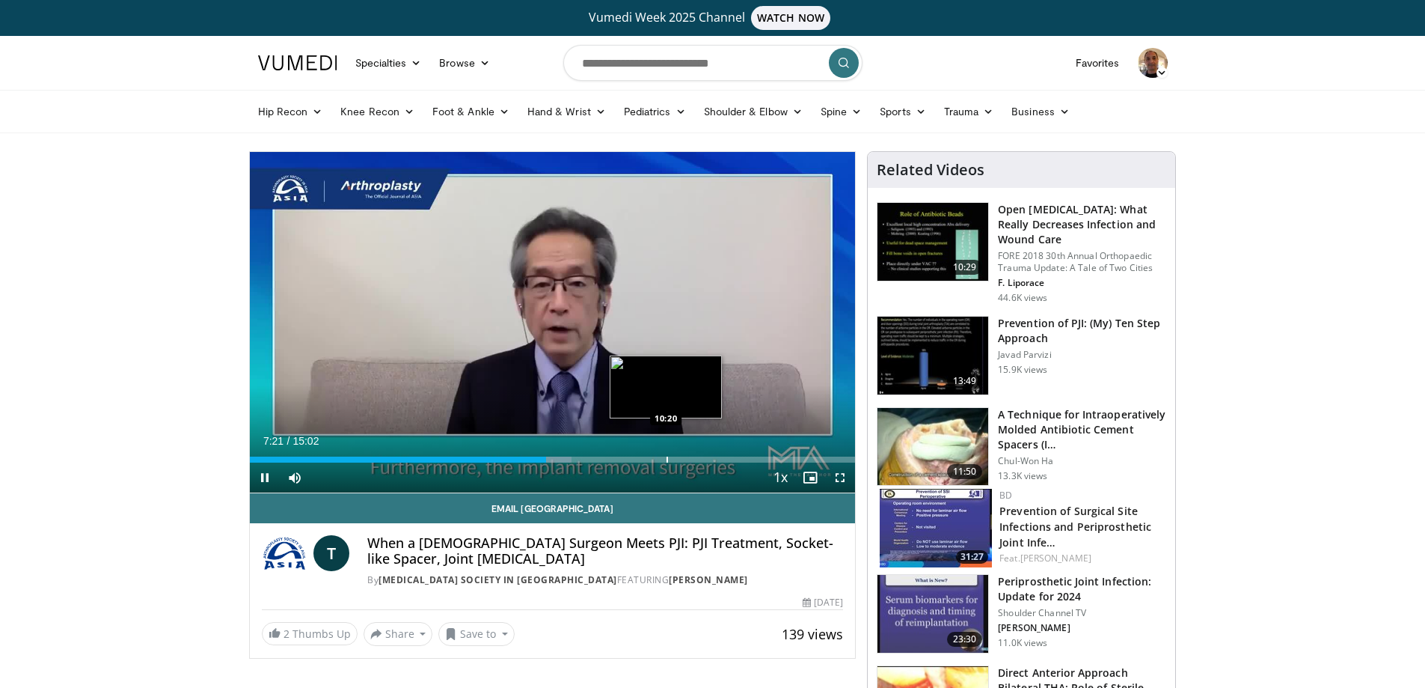
click at [667, 456] on video-js "**********" at bounding box center [553, 322] width 606 height 341
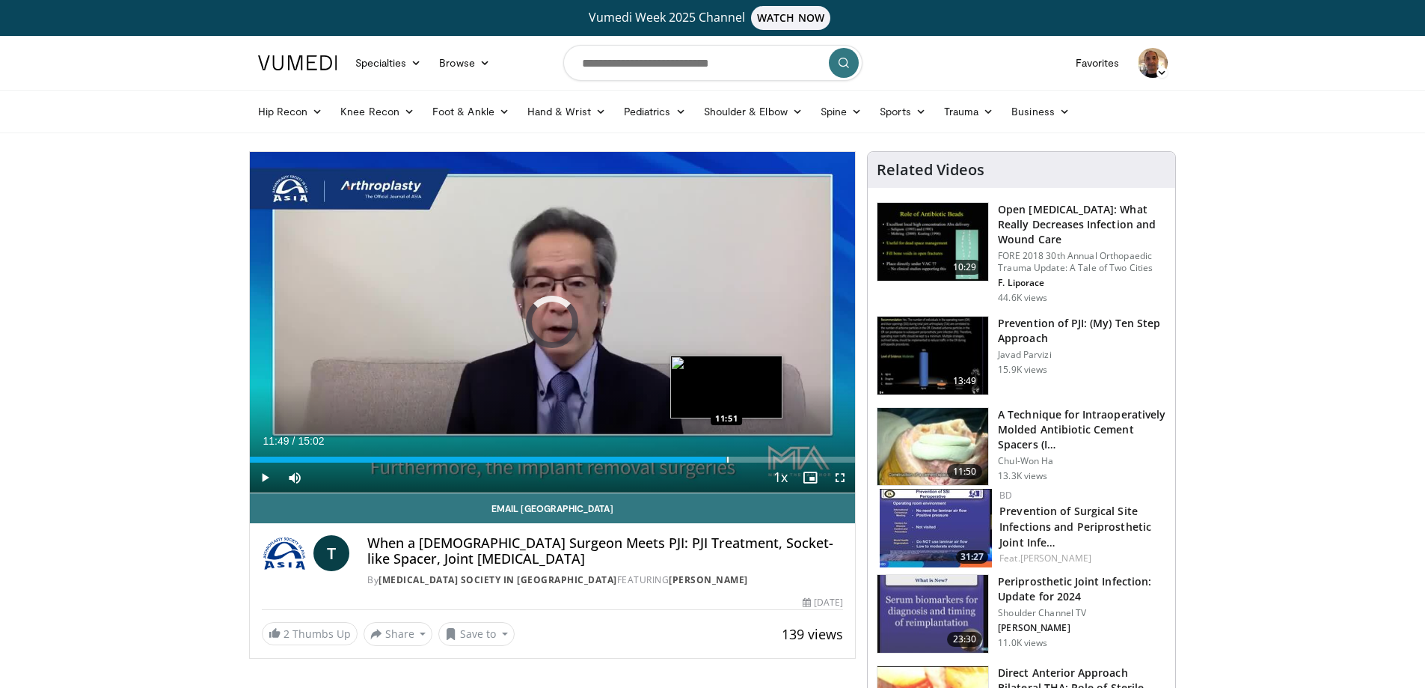
click at [727, 459] on div "Progress Bar" at bounding box center [727, 459] width 1 height 6
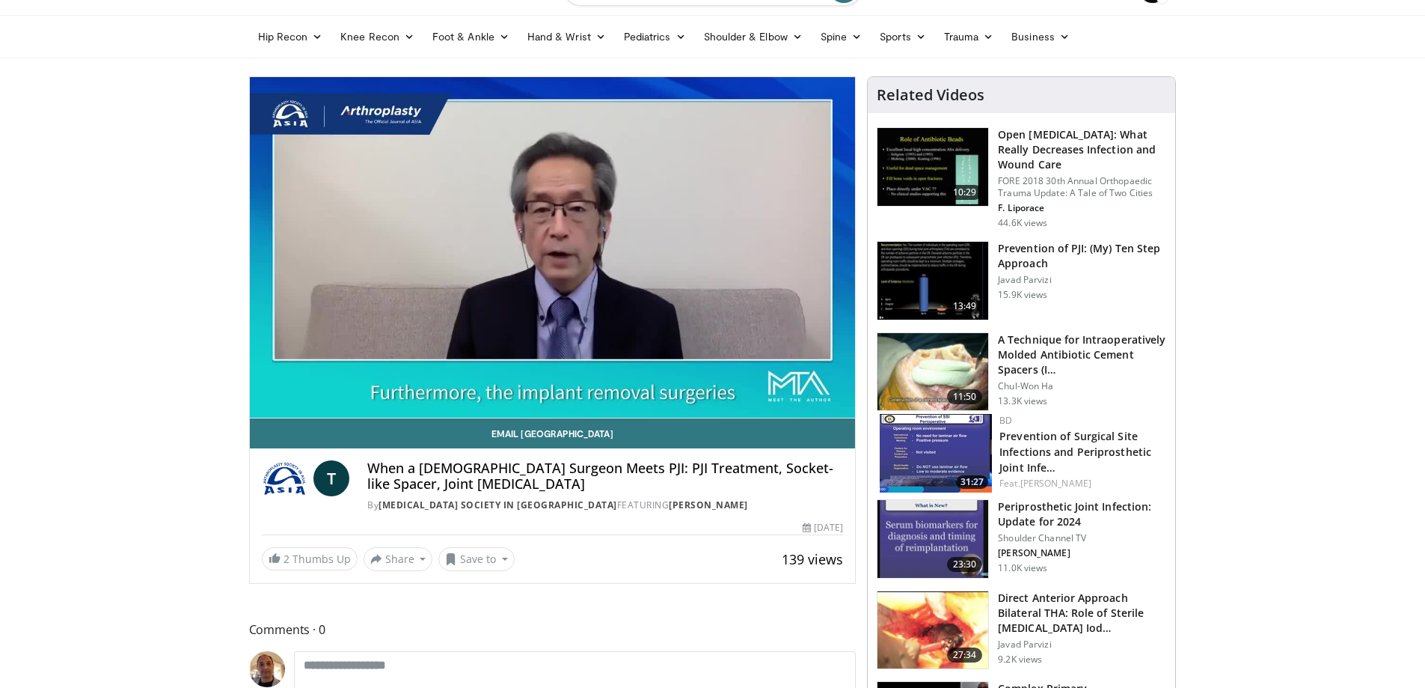
scroll to position [150, 0]
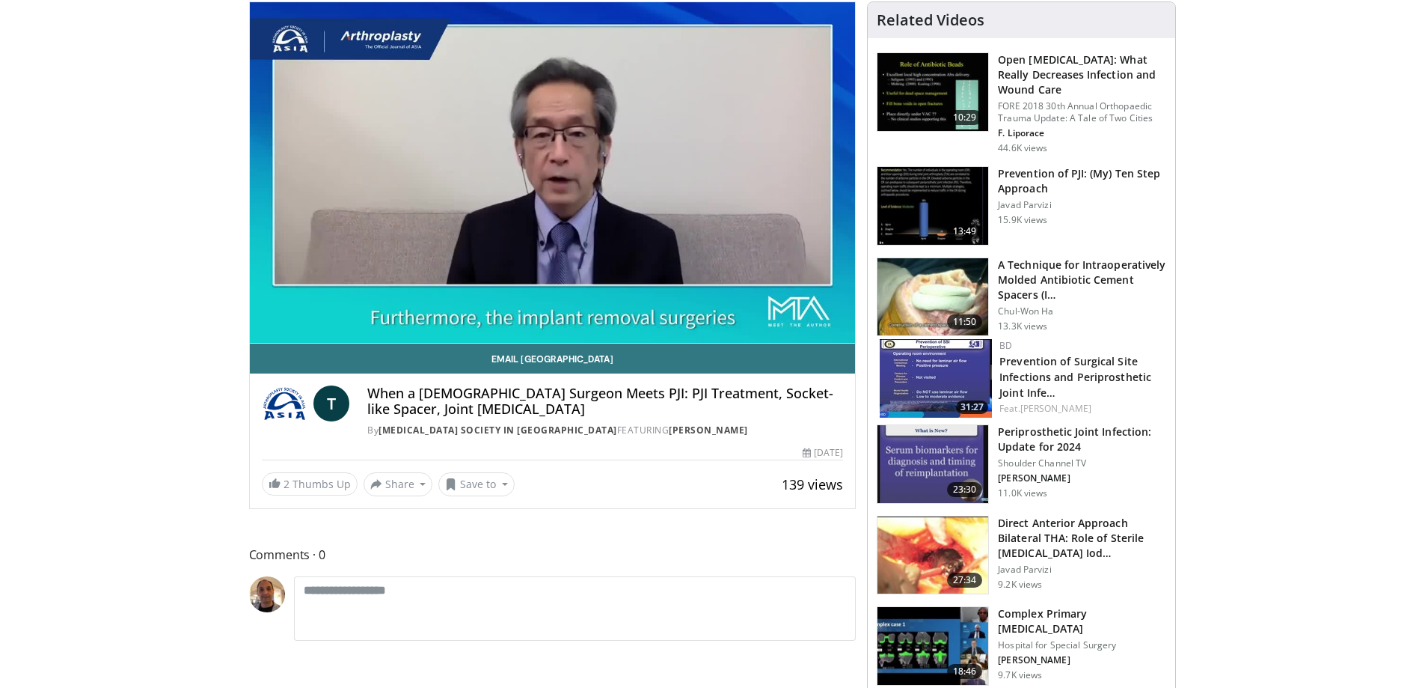
click at [943, 319] on img at bounding box center [933, 297] width 111 height 78
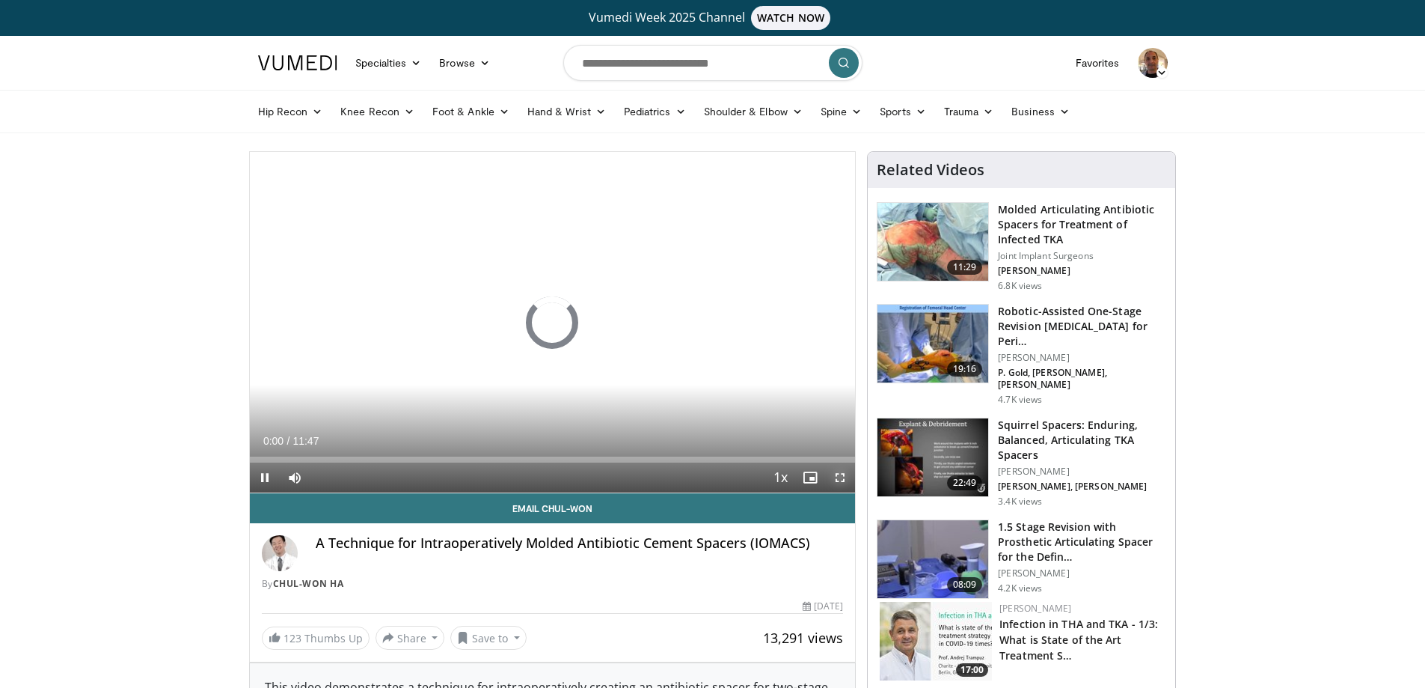
click at [840, 468] on span "Video Player" at bounding box center [840, 477] width 30 height 30
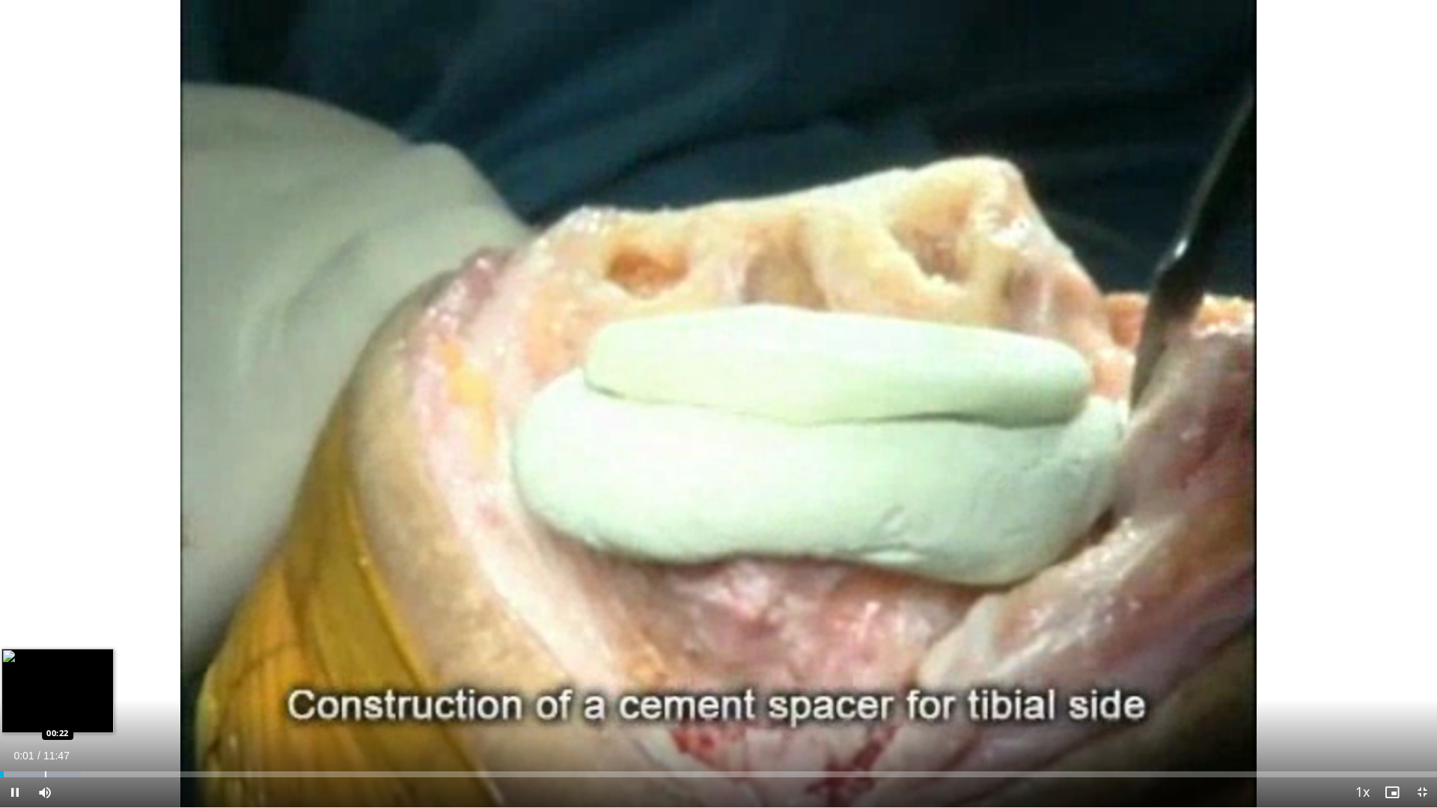
click at [37, 687] on div "Loaded : 5.64% 00:01 00:22" at bounding box center [718, 770] width 1437 height 14
click at [81, 687] on div "40%" at bounding box center [85, 792] width 52 height 30
click at [103, 687] on div "Loaded : 8.46% 00:19 00:50" at bounding box center [718, 770] width 1437 height 14
click at [85, 687] on div "00:41" at bounding box center [42, 774] width 85 height 6
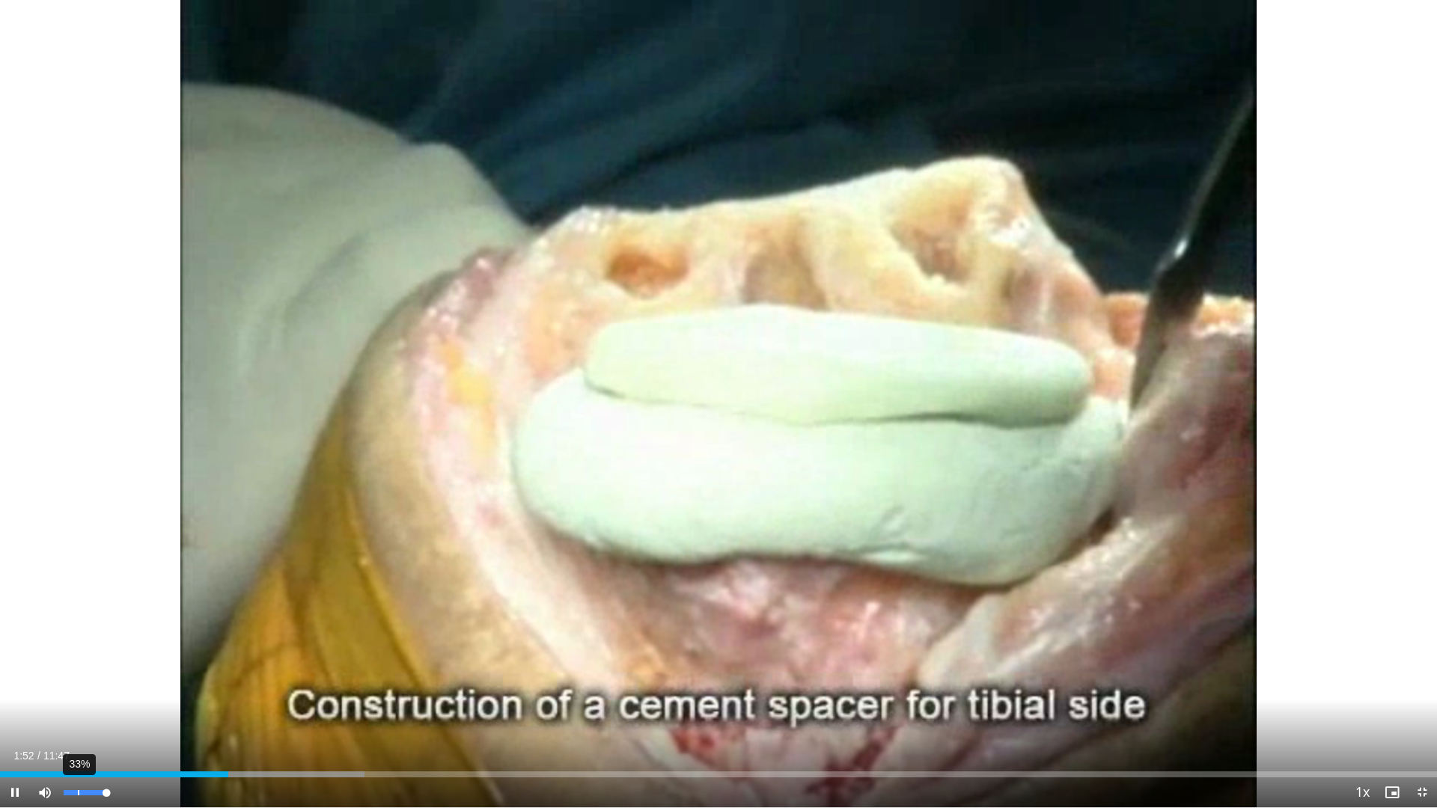
click at [80, 687] on div "33%" at bounding box center [85, 792] width 43 height 5
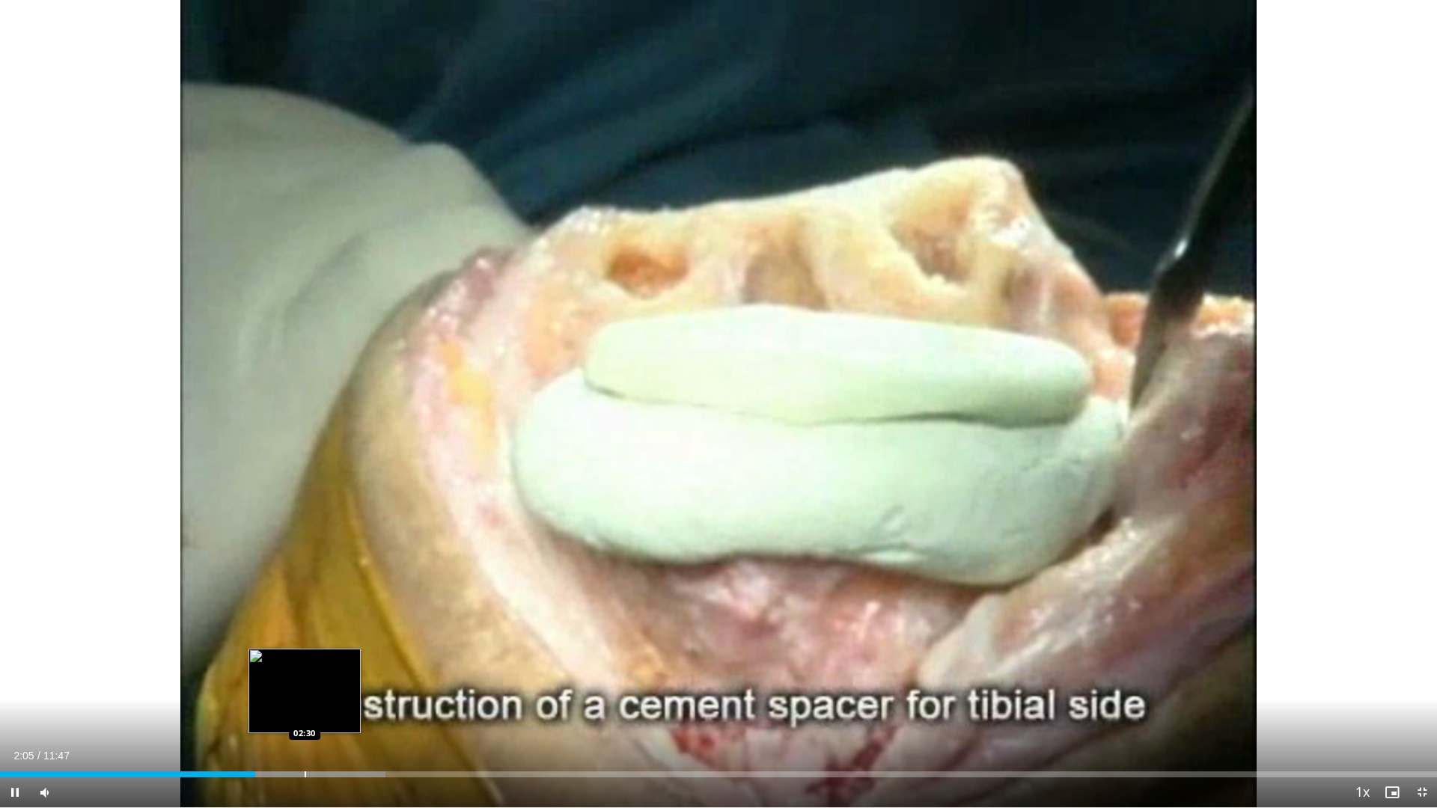
click at [305, 687] on div "Progress Bar" at bounding box center [305, 774] width 1 height 6
click at [292, 687] on div "Loaded : 31.04% 02:23 02:25" at bounding box center [718, 774] width 1437 height 6
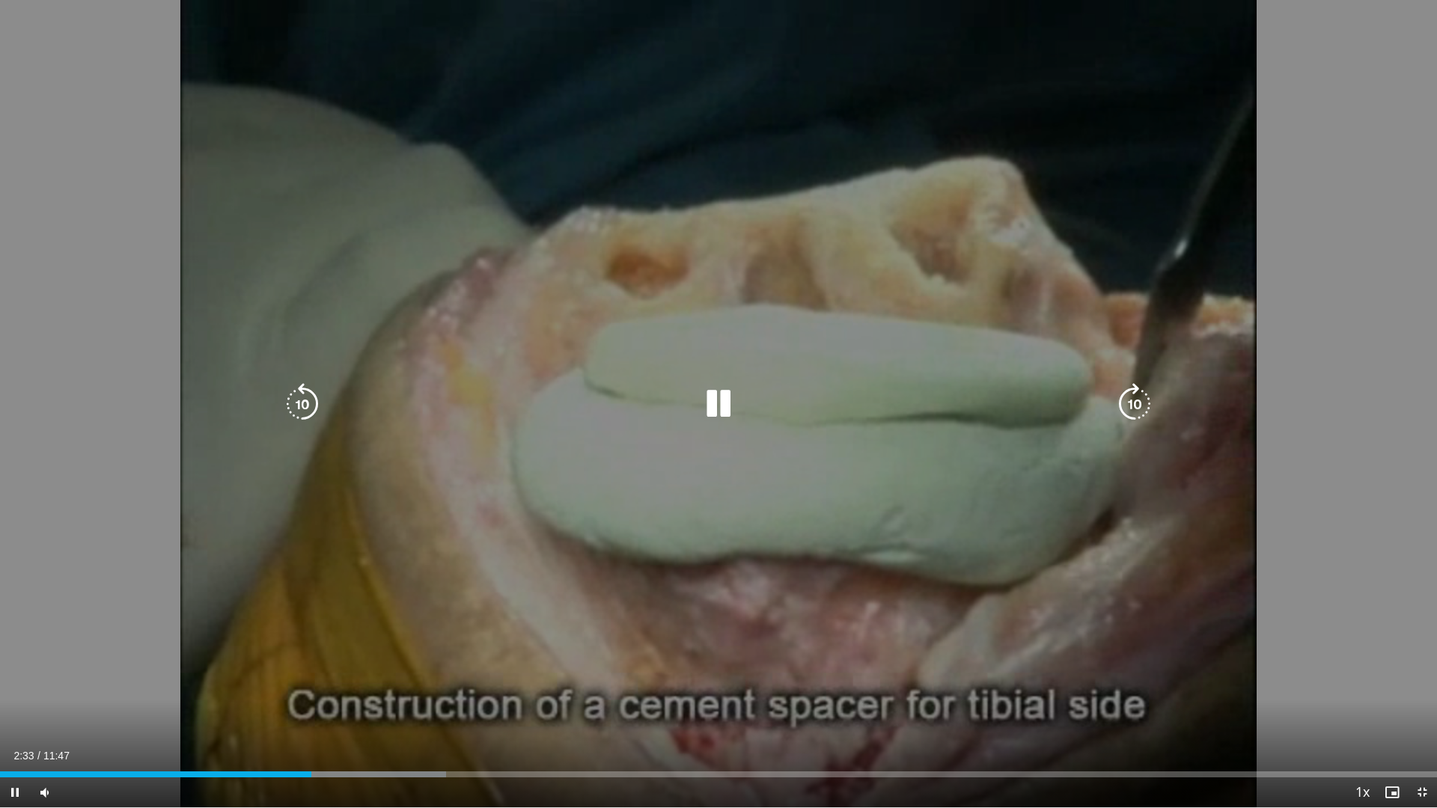
click at [710, 412] on icon "Video Player" at bounding box center [718, 404] width 42 height 42
click at [724, 413] on icon "Video Player" at bounding box center [718, 404] width 42 height 42
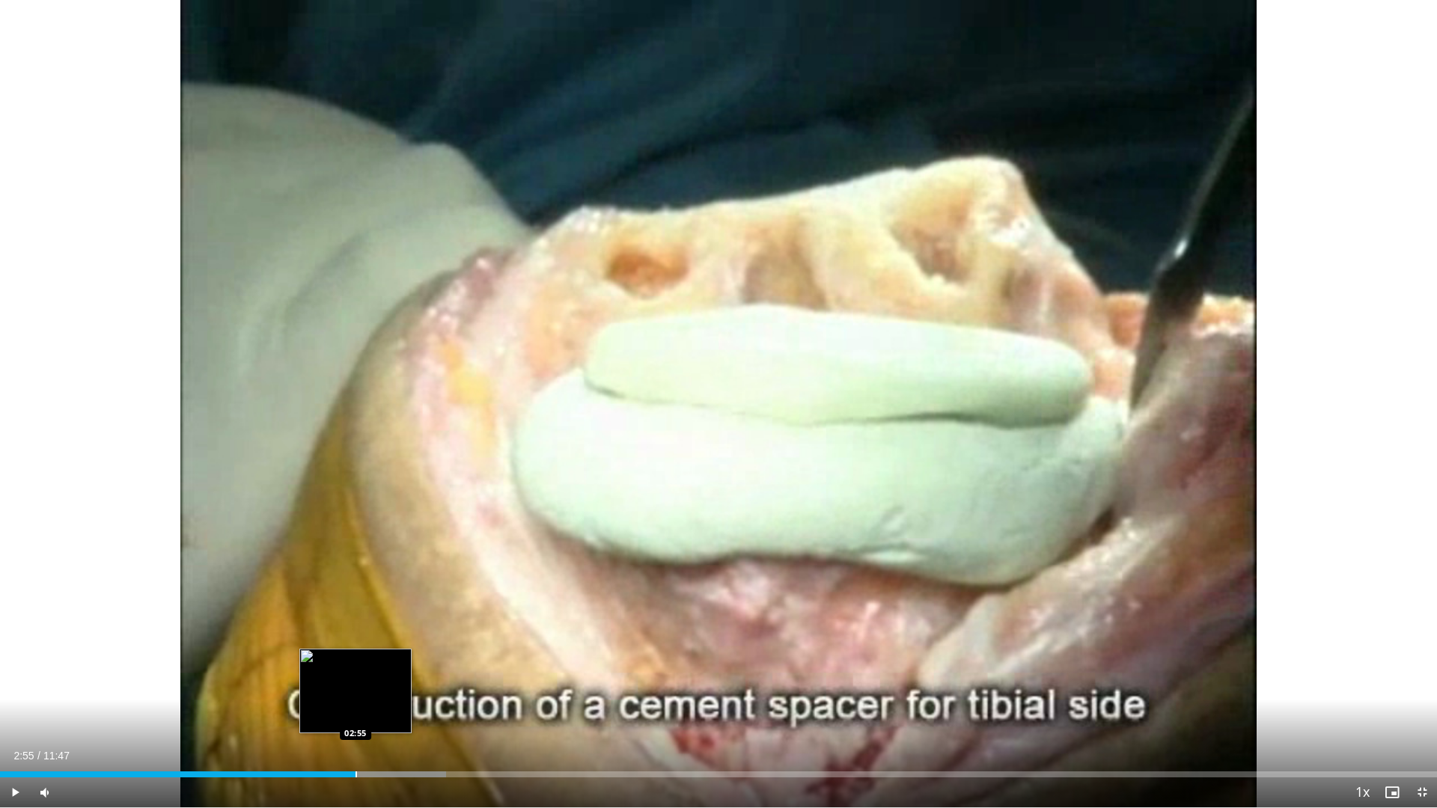
click at [355, 687] on div "Progress Bar" at bounding box center [355, 774] width 1 height 6
click at [386, 687] on div "Progress Bar" at bounding box center [386, 774] width 1 height 6
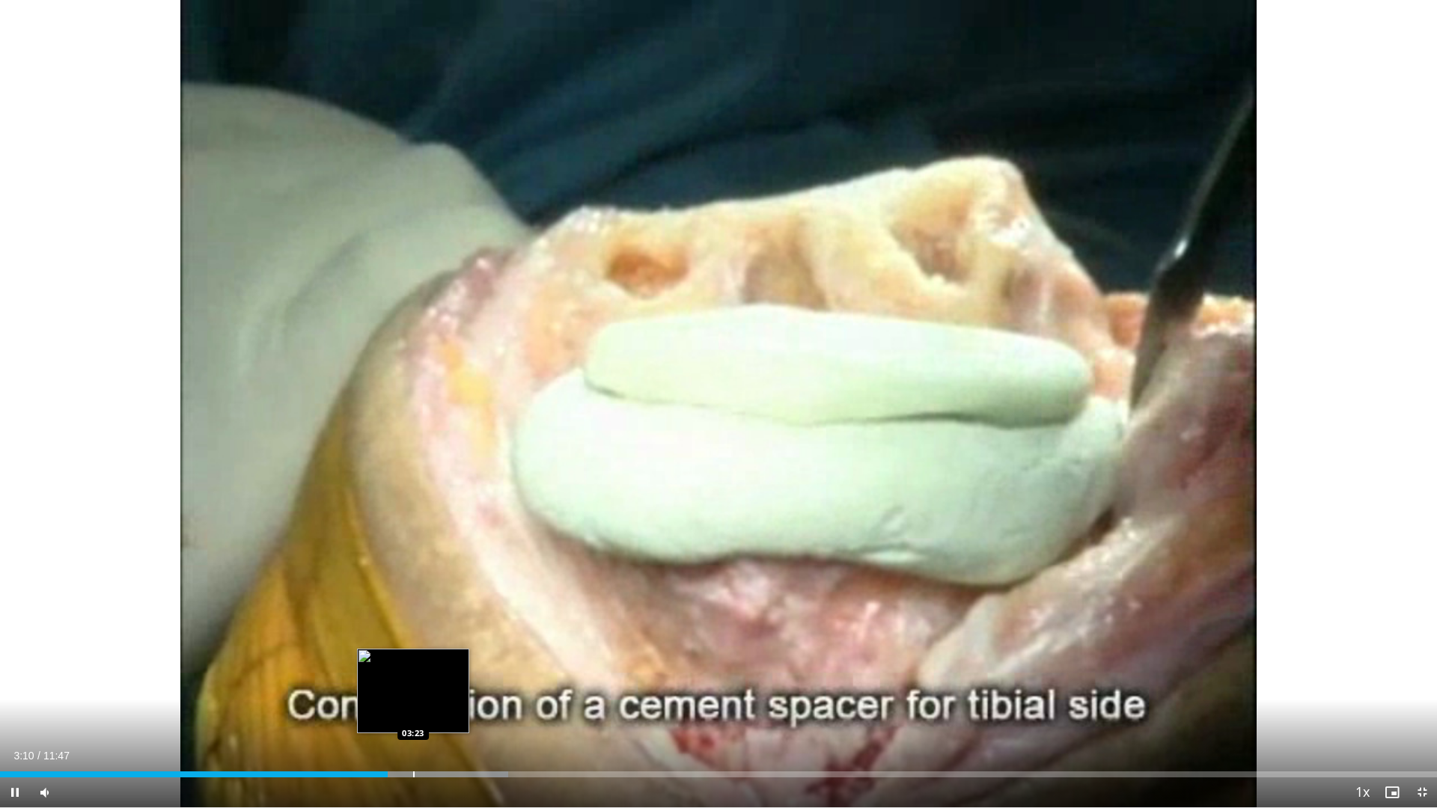
click at [413, 687] on div "Loaded : 35.36% 03:11 03:23" at bounding box center [718, 770] width 1437 height 14
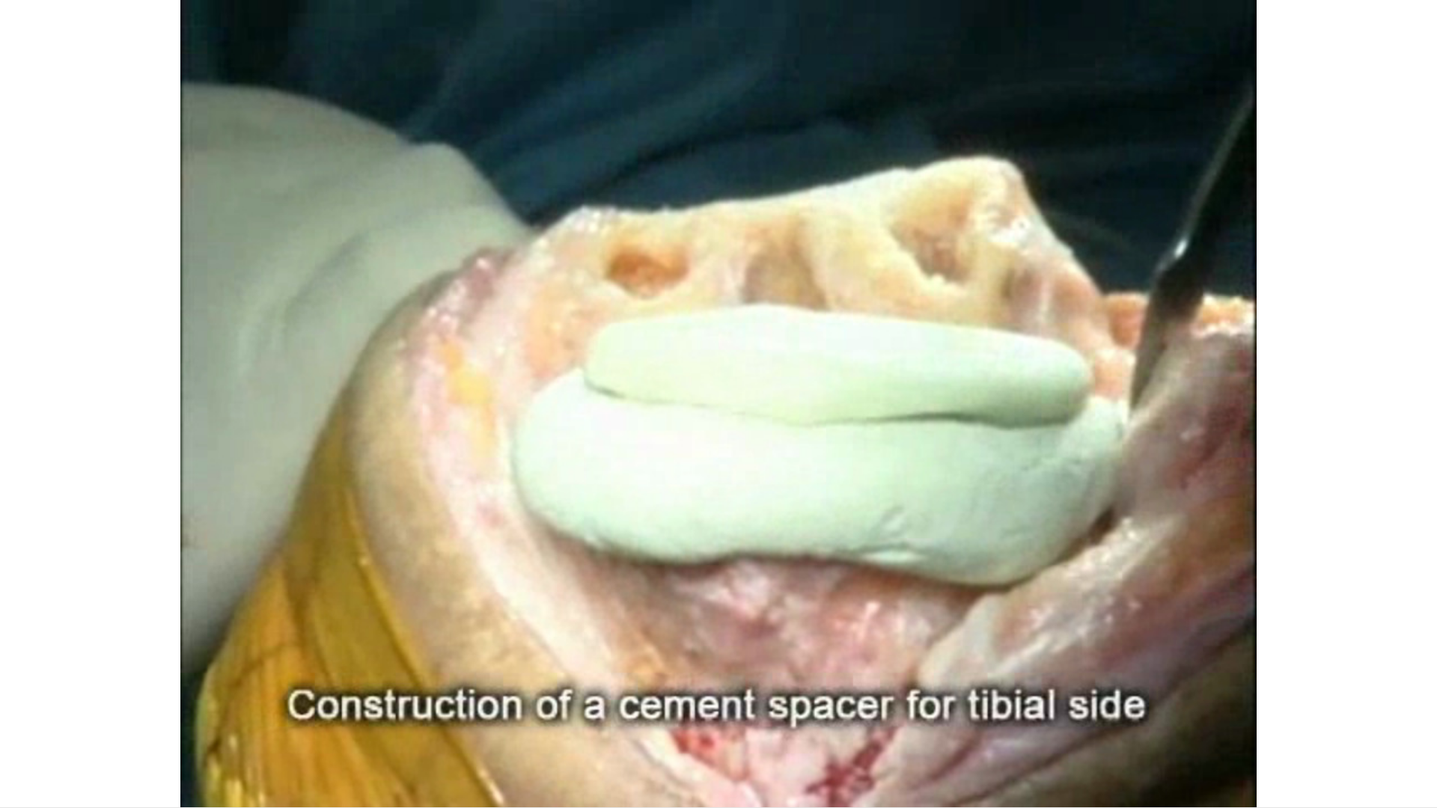
click at [432, 687] on div "10 seconds Tap to unmute" at bounding box center [718, 403] width 1437 height 807
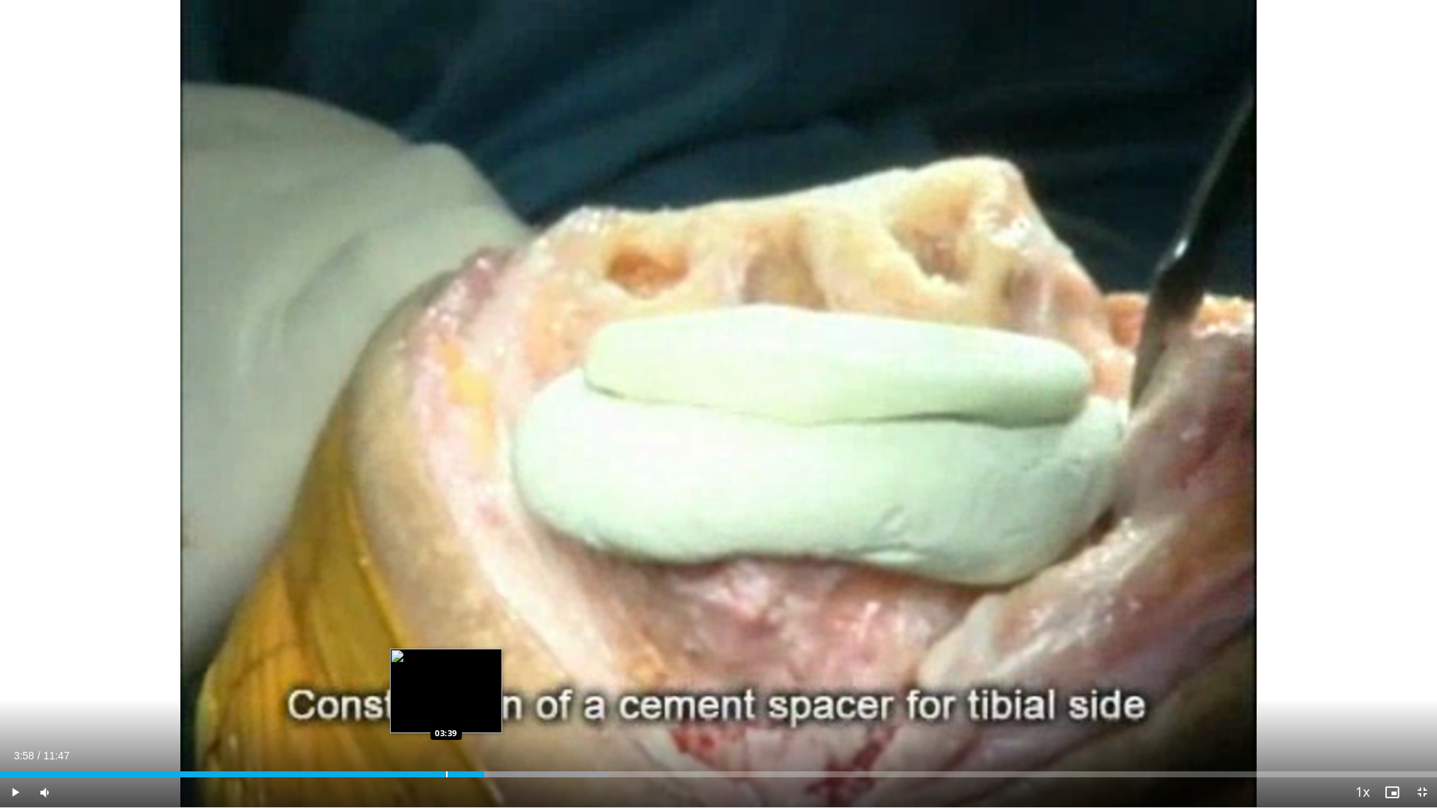
click at [447, 687] on div "Loaded : 42.32% 03:58 03:39" at bounding box center [718, 770] width 1437 height 14
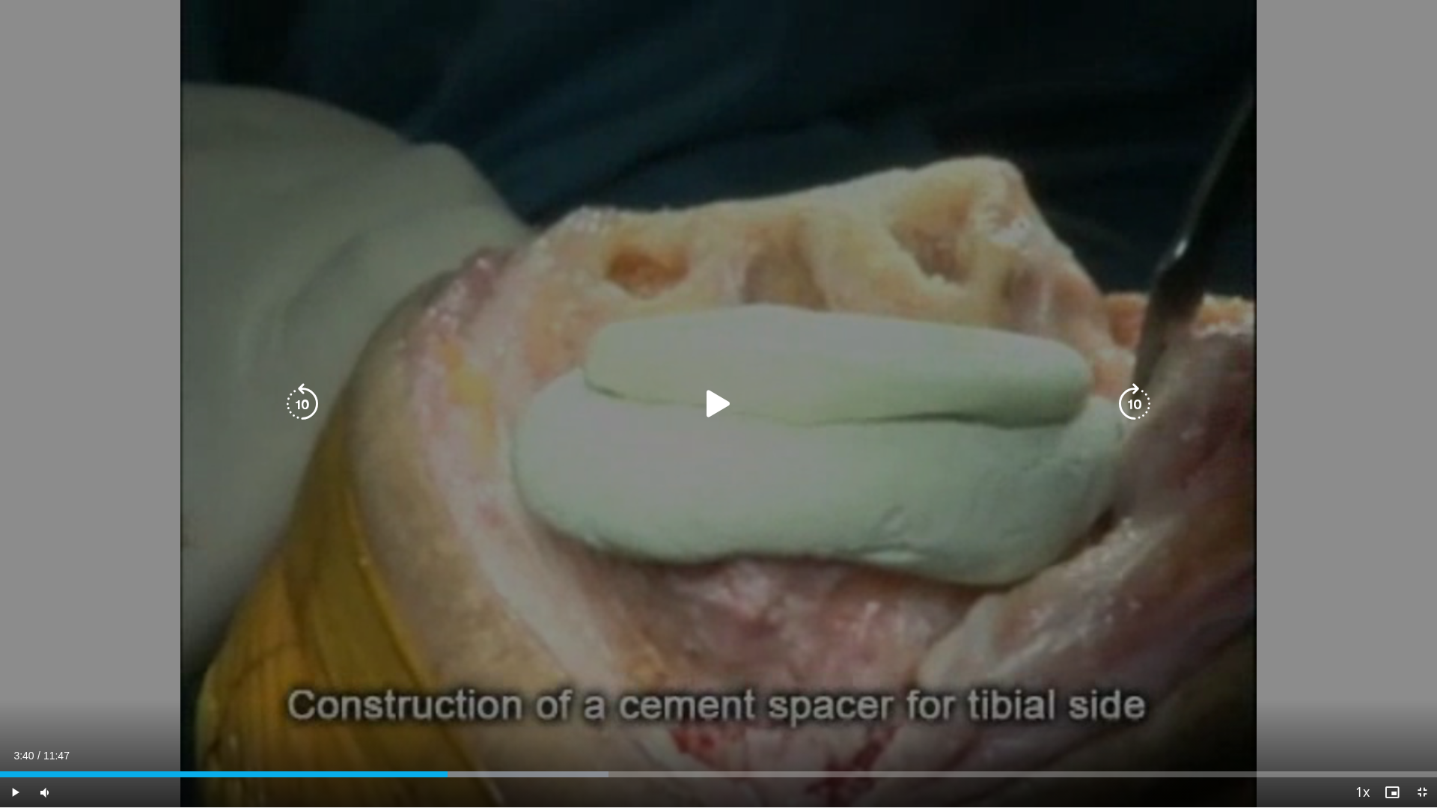
click at [729, 405] on icon "Video Player" at bounding box center [718, 404] width 42 height 42
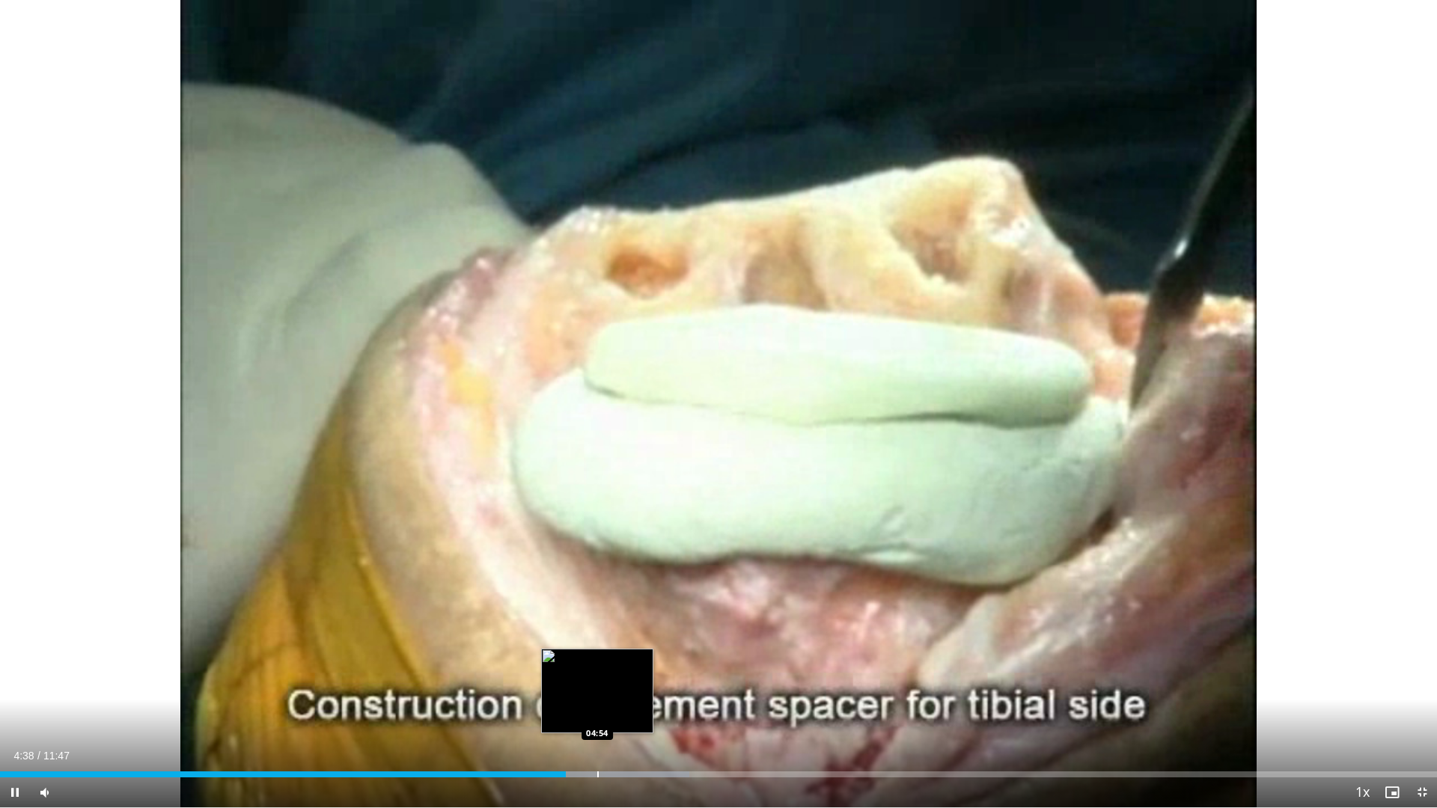
click at [597, 687] on div "Progress Bar" at bounding box center [597, 774] width 1 height 6
click at [585, 687] on div "Progress Bar" at bounding box center [585, 774] width 1 height 6
click at [602, 687] on div "Progress Bar" at bounding box center [601, 774] width 1 height 6
click at [615, 687] on div "Progress Bar" at bounding box center [614, 774] width 1 height 6
click at [637, 687] on div "Current Time 5:04 / Duration 11:47 Pause Skip Backward Skip Forward Mute 79% Lo…" at bounding box center [718, 792] width 1437 height 30
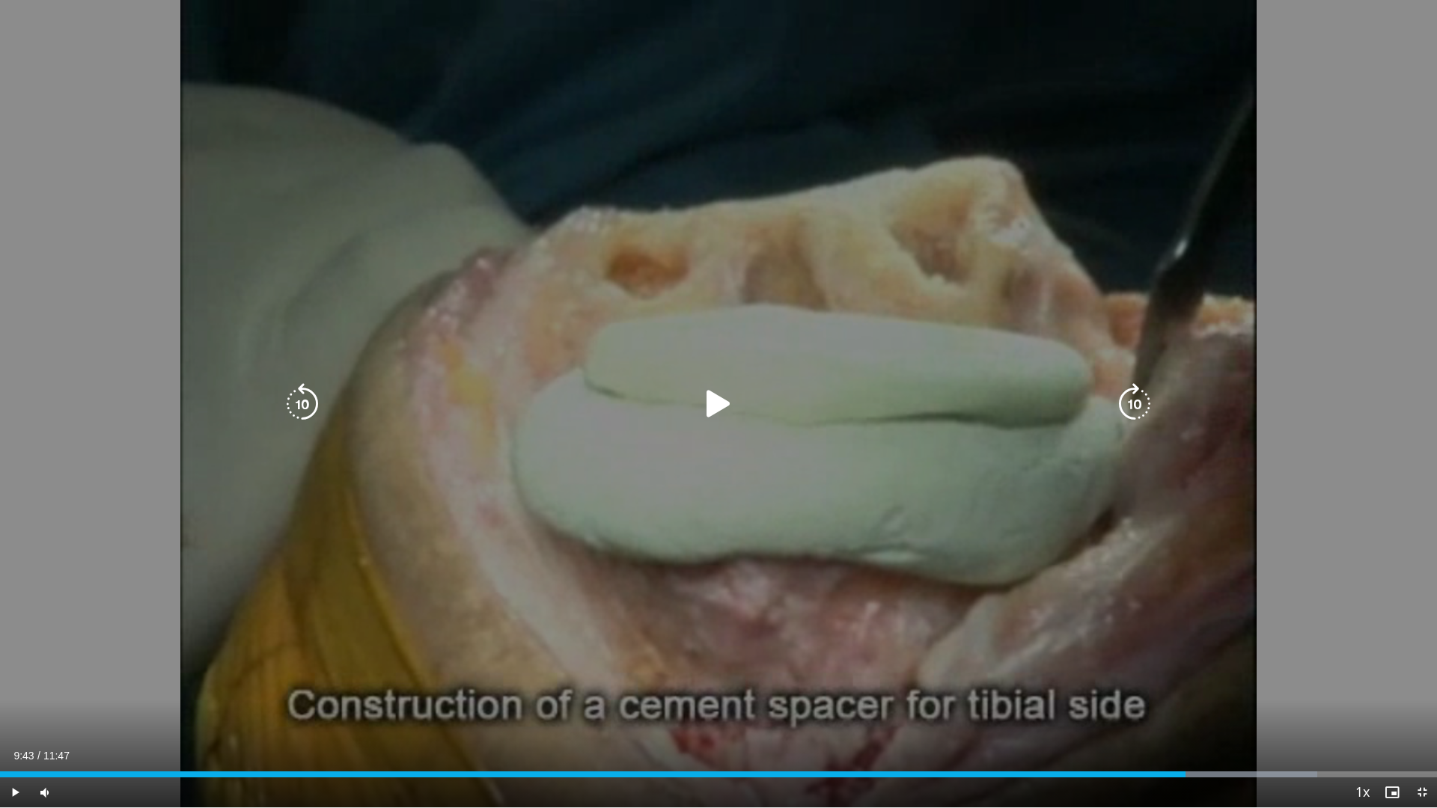
click at [721, 396] on icon "Video Player" at bounding box center [718, 404] width 42 height 42
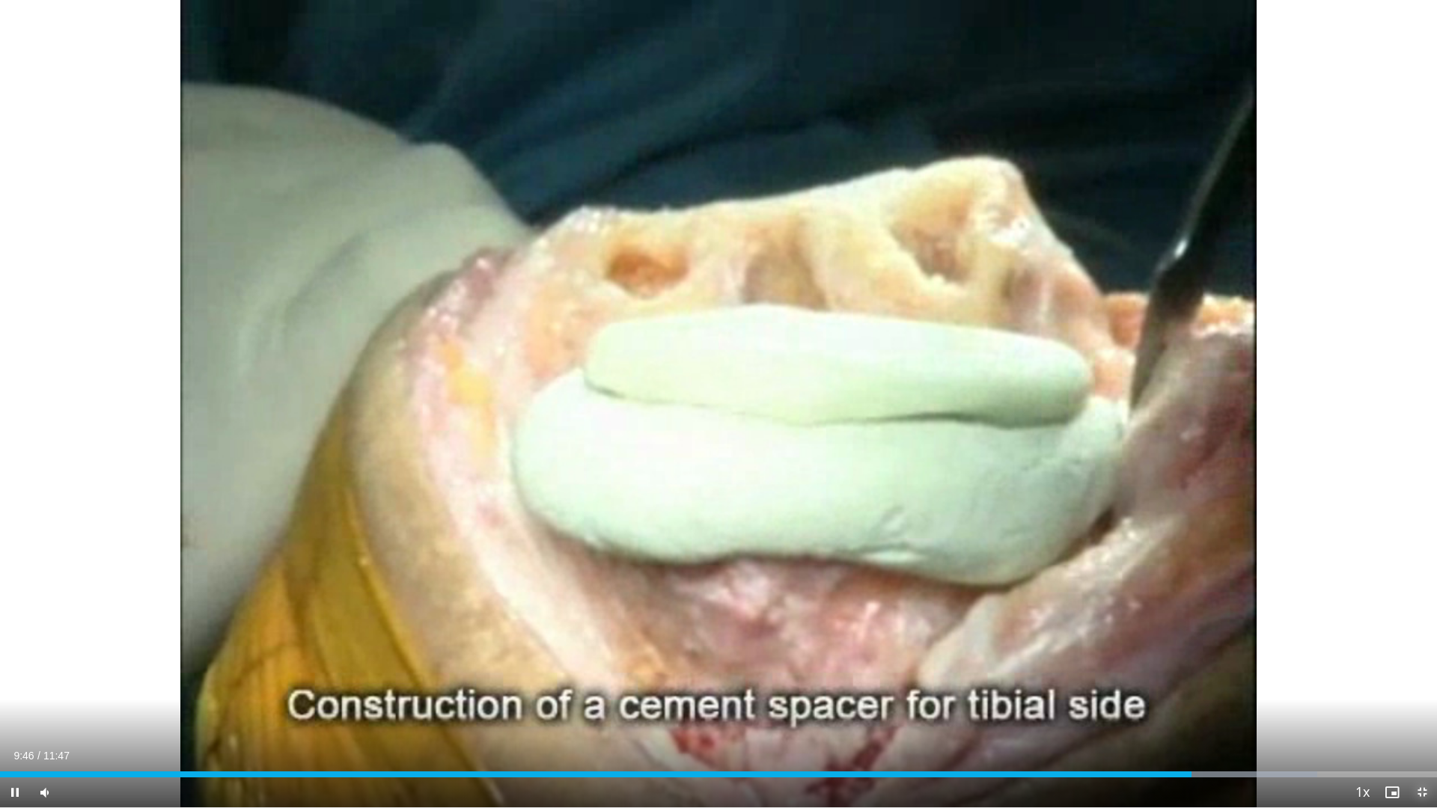
click at [1415, 687] on span "Video Player" at bounding box center [1422, 792] width 30 height 30
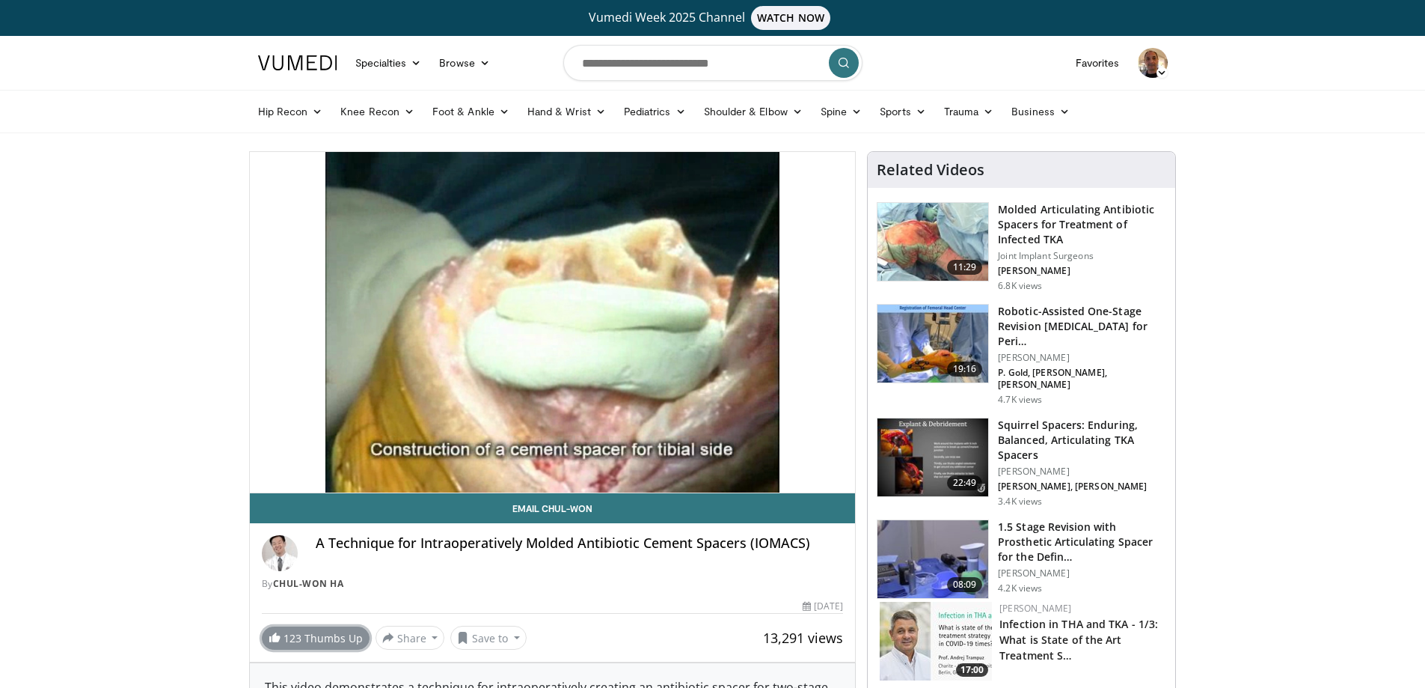
click at [287, 637] on span "123" at bounding box center [293, 638] width 18 height 14
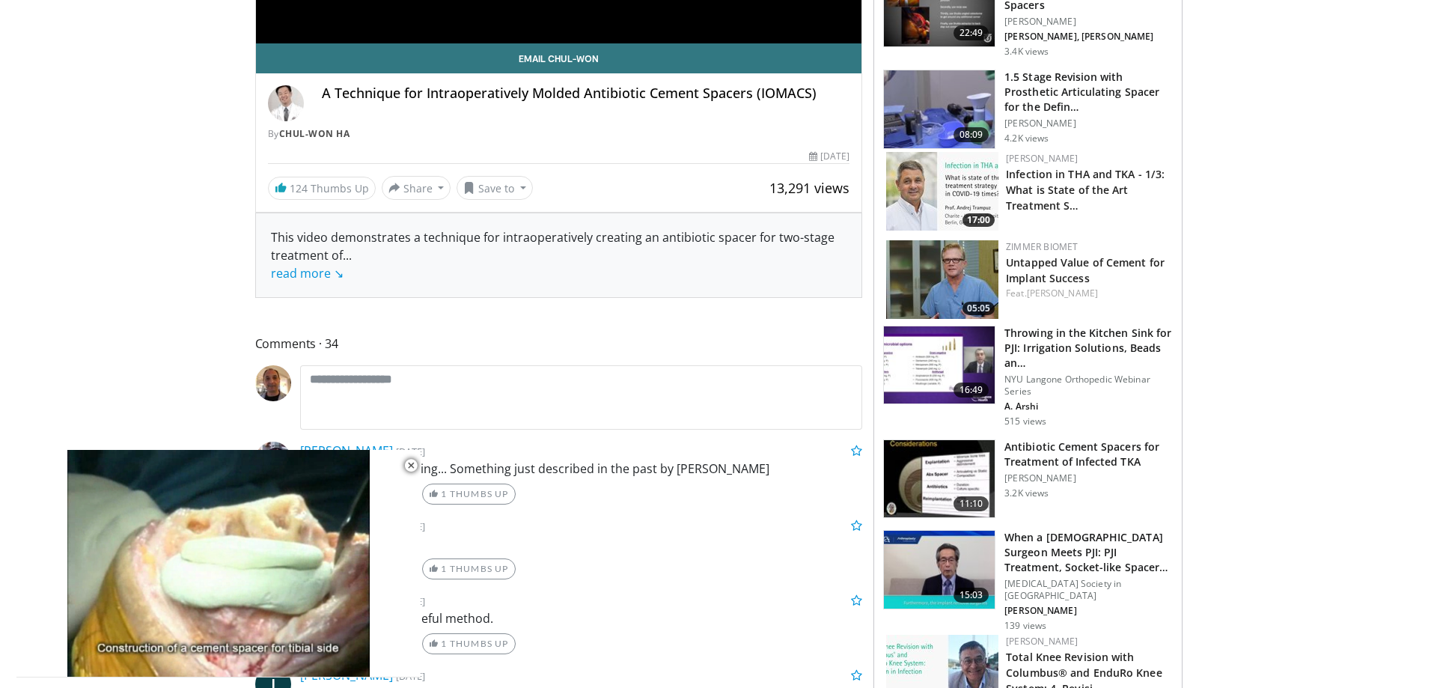
scroll to position [449, 0]
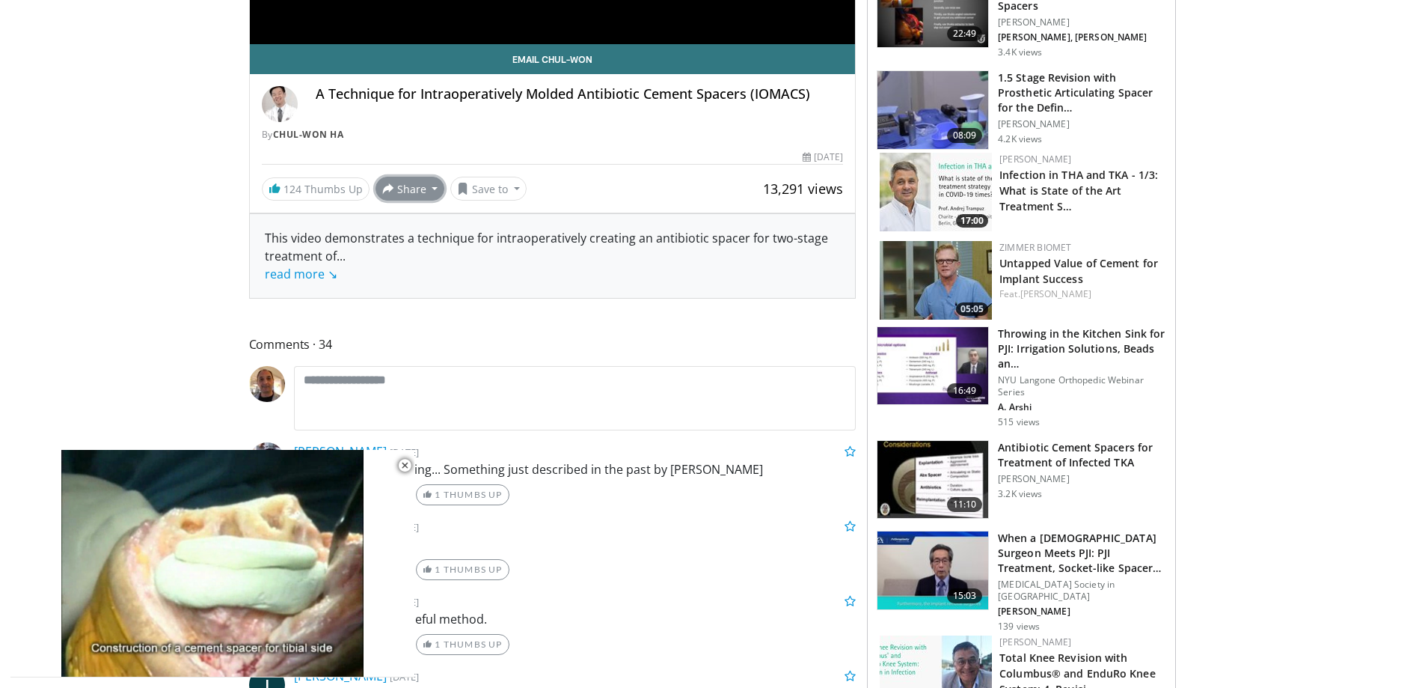
click at [410, 193] on button "Share" at bounding box center [411, 189] width 70 height 24
click at [465, 198] on button "Save to" at bounding box center [488, 189] width 76 height 24
click at [487, 275] on em "New Playlist" at bounding box center [500, 281] width 62 height 16
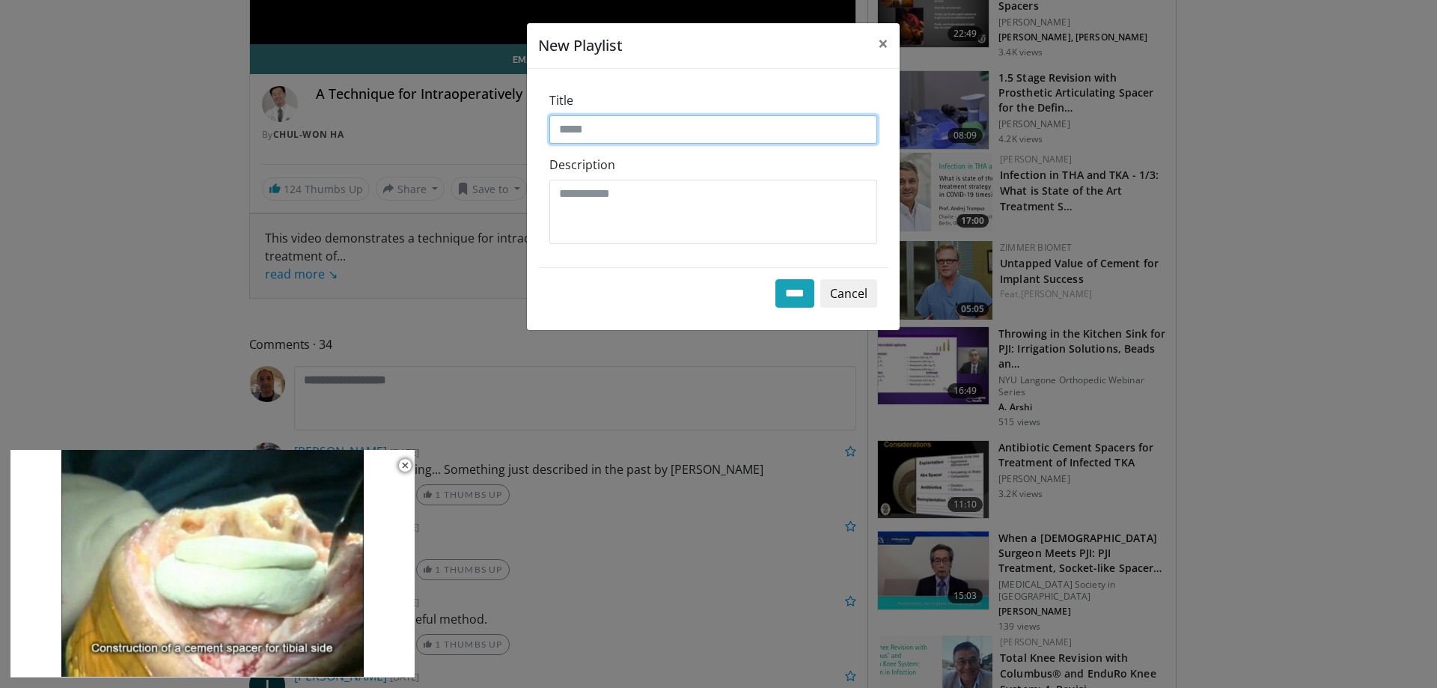
click at [596, 129] on input "Title" at bounding box center [713, 129] width 328 height 28
type input "******"
click at [775, 279] on input "****" at bounding box center [794, 293] width 39 height 28
